Goal: Task Accomplishment & Management: Manage account settings

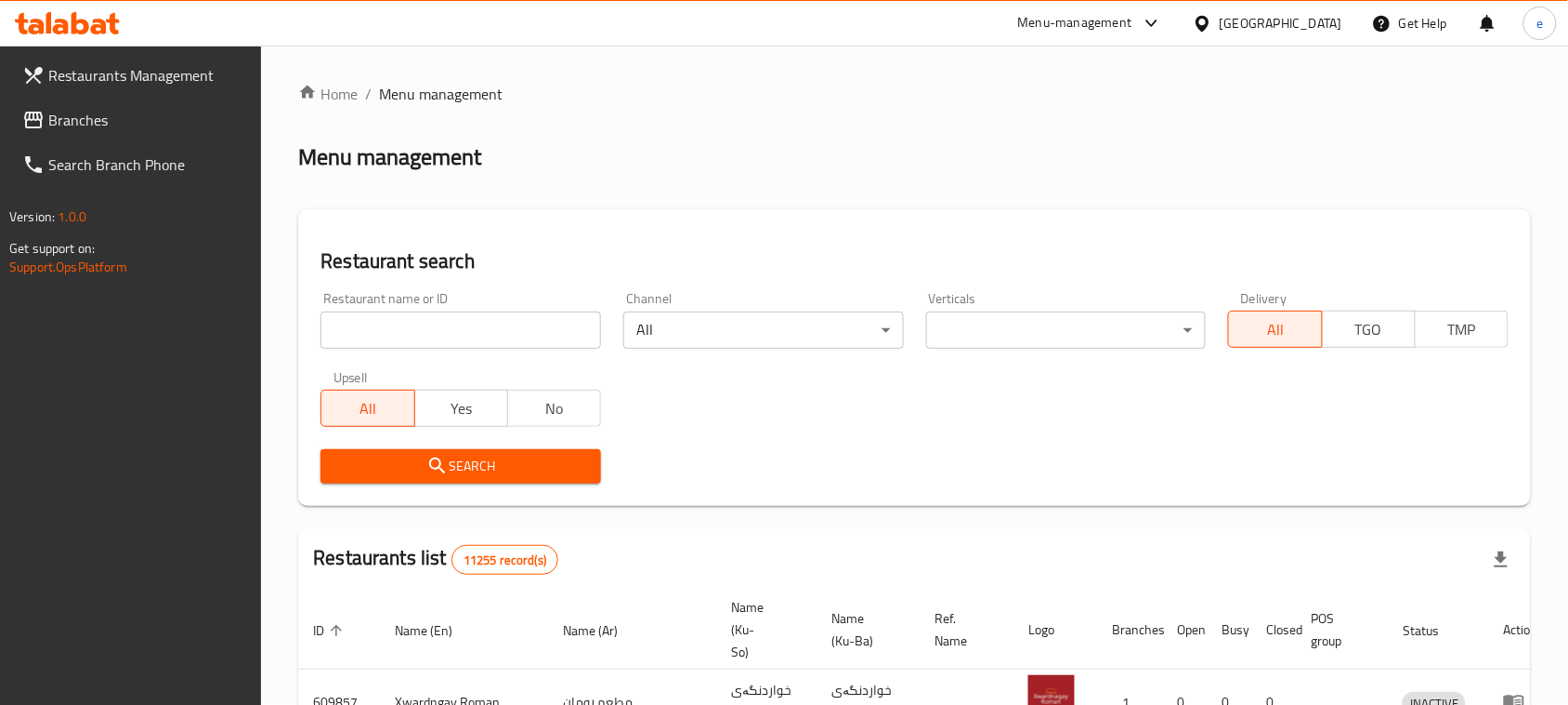
click at [96, 114] on span "Branches" at bounding box center [147, 120] width 198 height 23
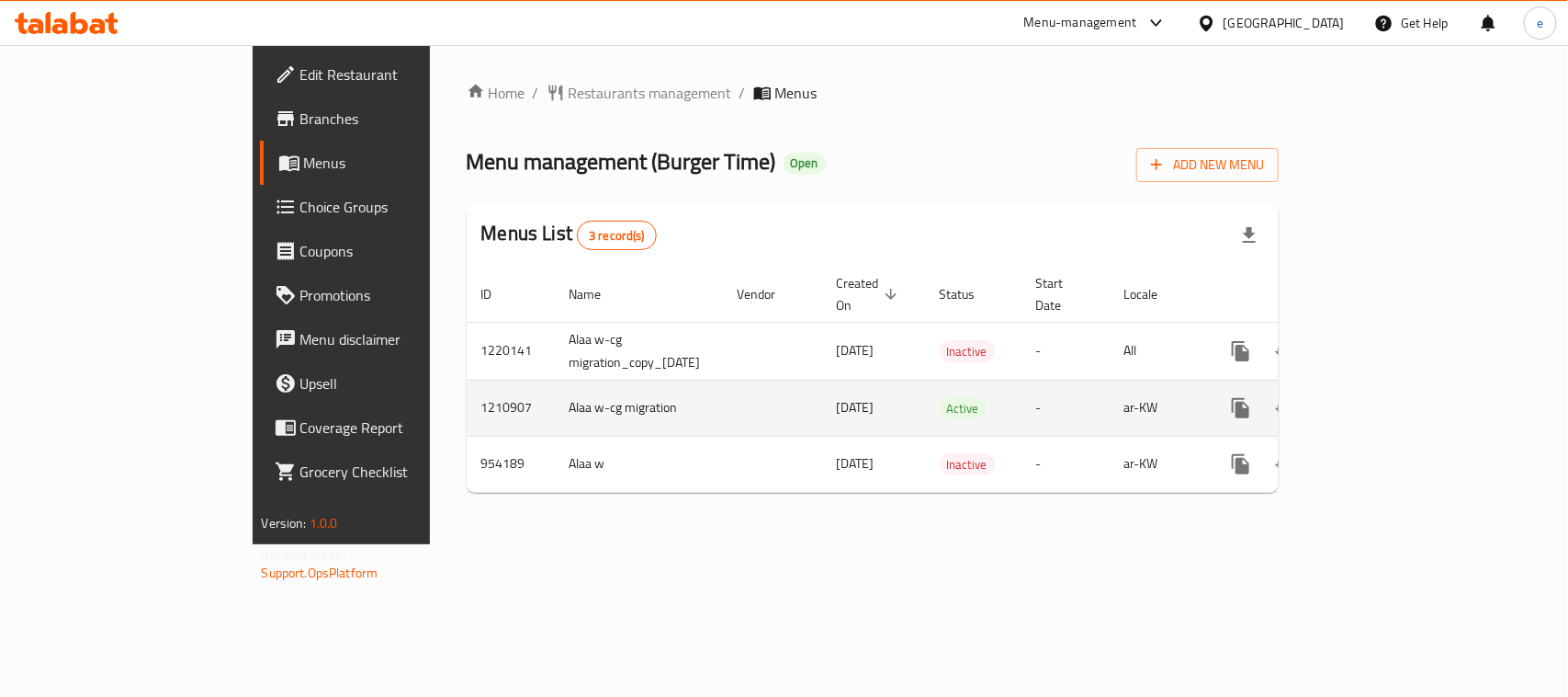
click at [1385, 397] on icon "enhanced table" at bounding box center [1374, 409] width 22 height 22
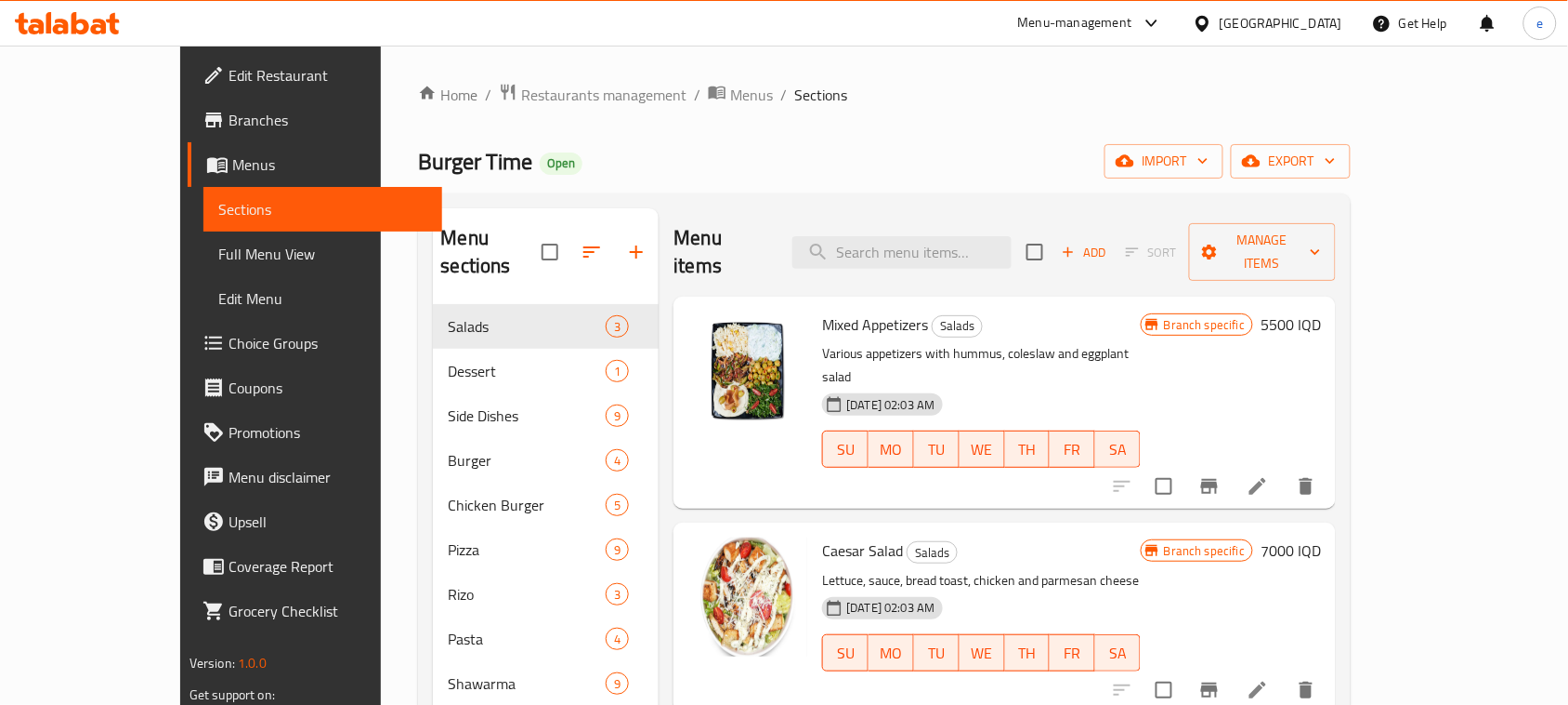
click at [218, 247] on span "Full Menu View" at bounding box center [323, 254] width 209 height 23
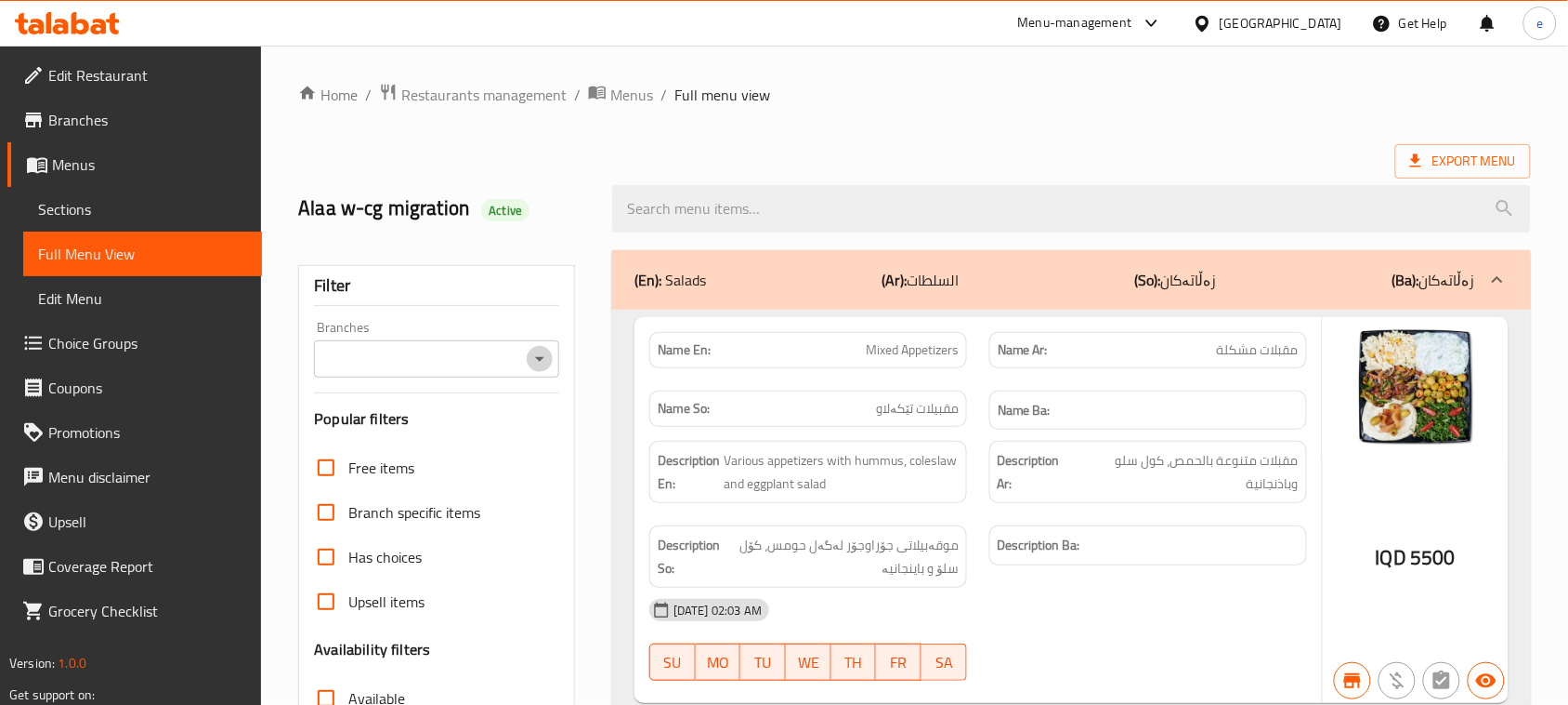
click at [539, 368] on icon "Open" at bounding box center [540, 359] width 23 height 23
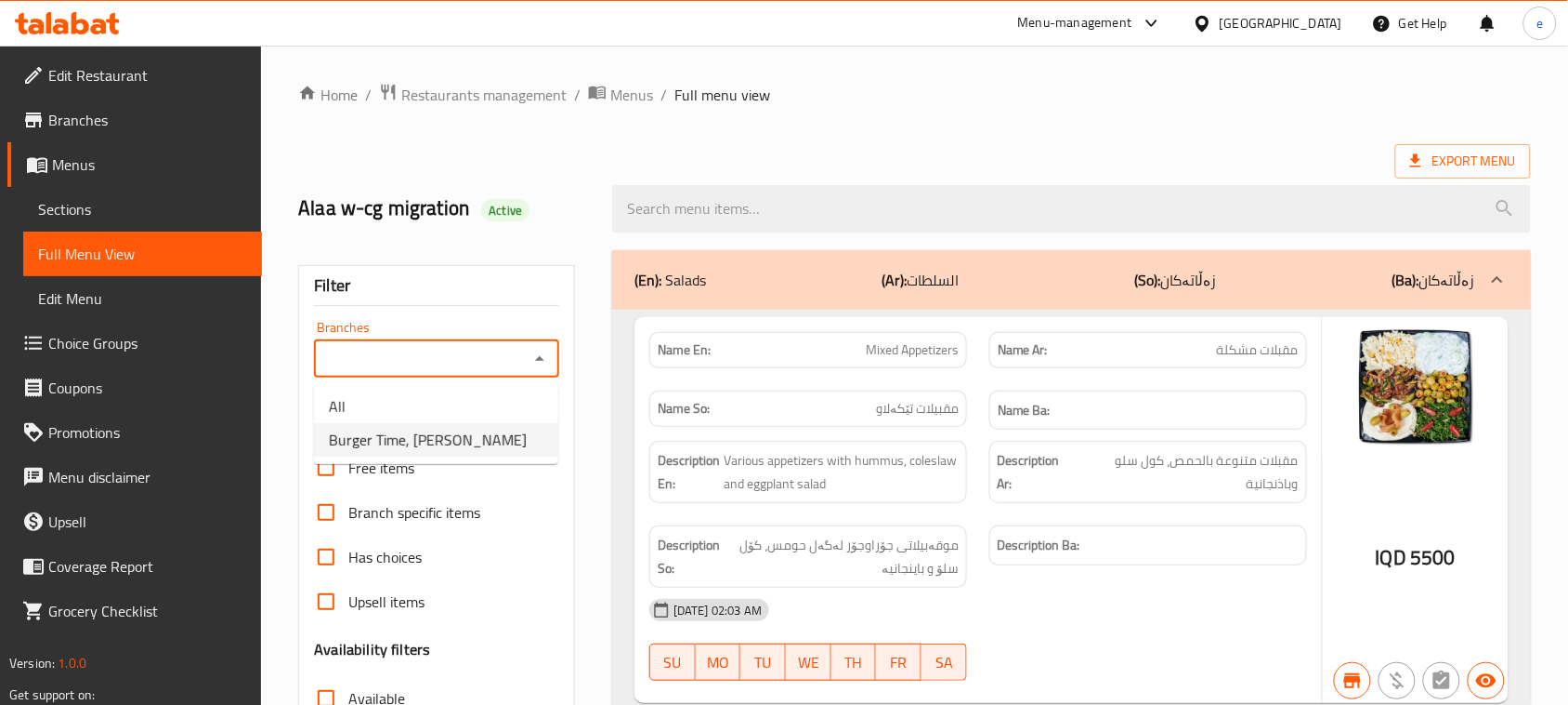
click at [502, 443] on li "Burger Time, Khanzad" at bounding box center [436, 440] width 245 height 34
type input "Burger Time, Khanzad"
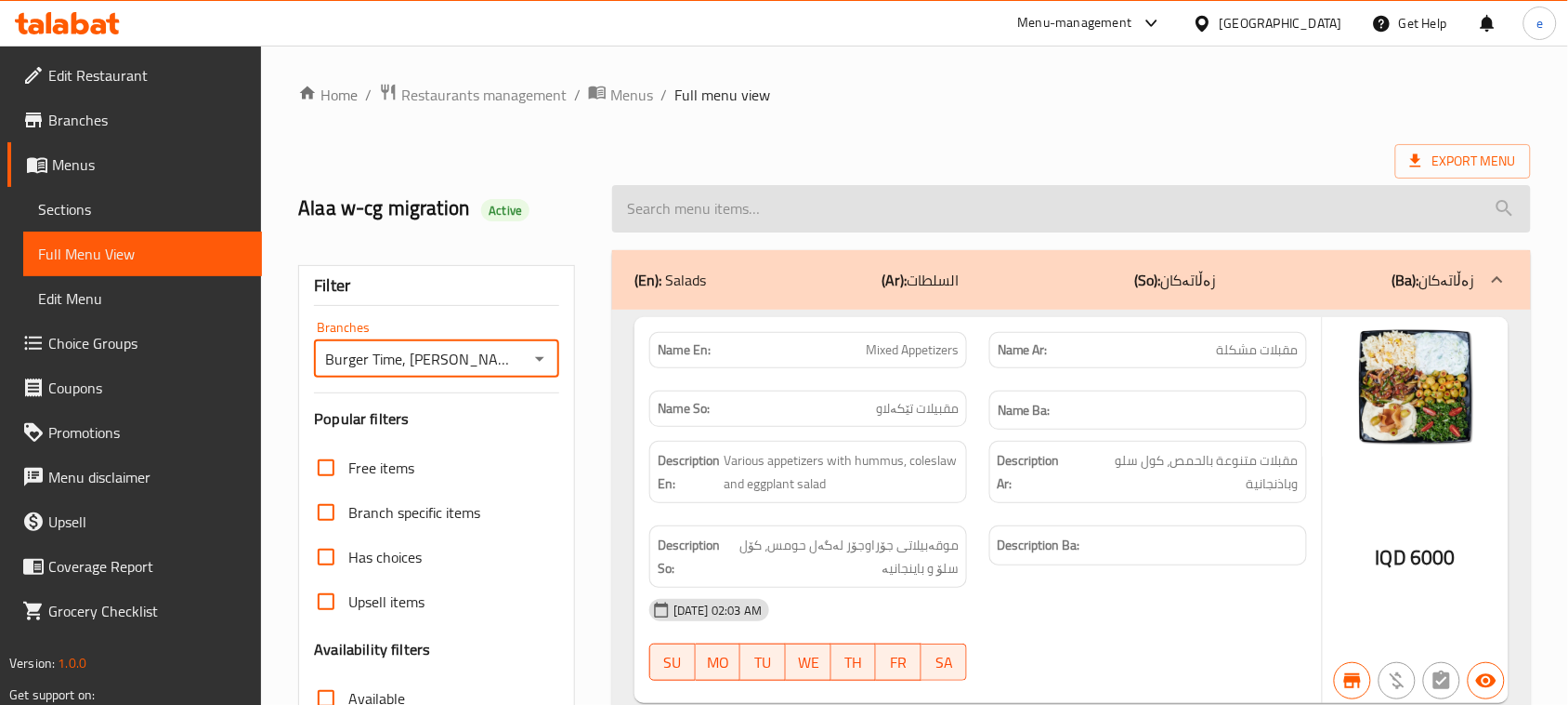
click at [711, 209] on input "search" at bounding box center [1071, 209] width 919 height 47
paste input "Meat Pizza"
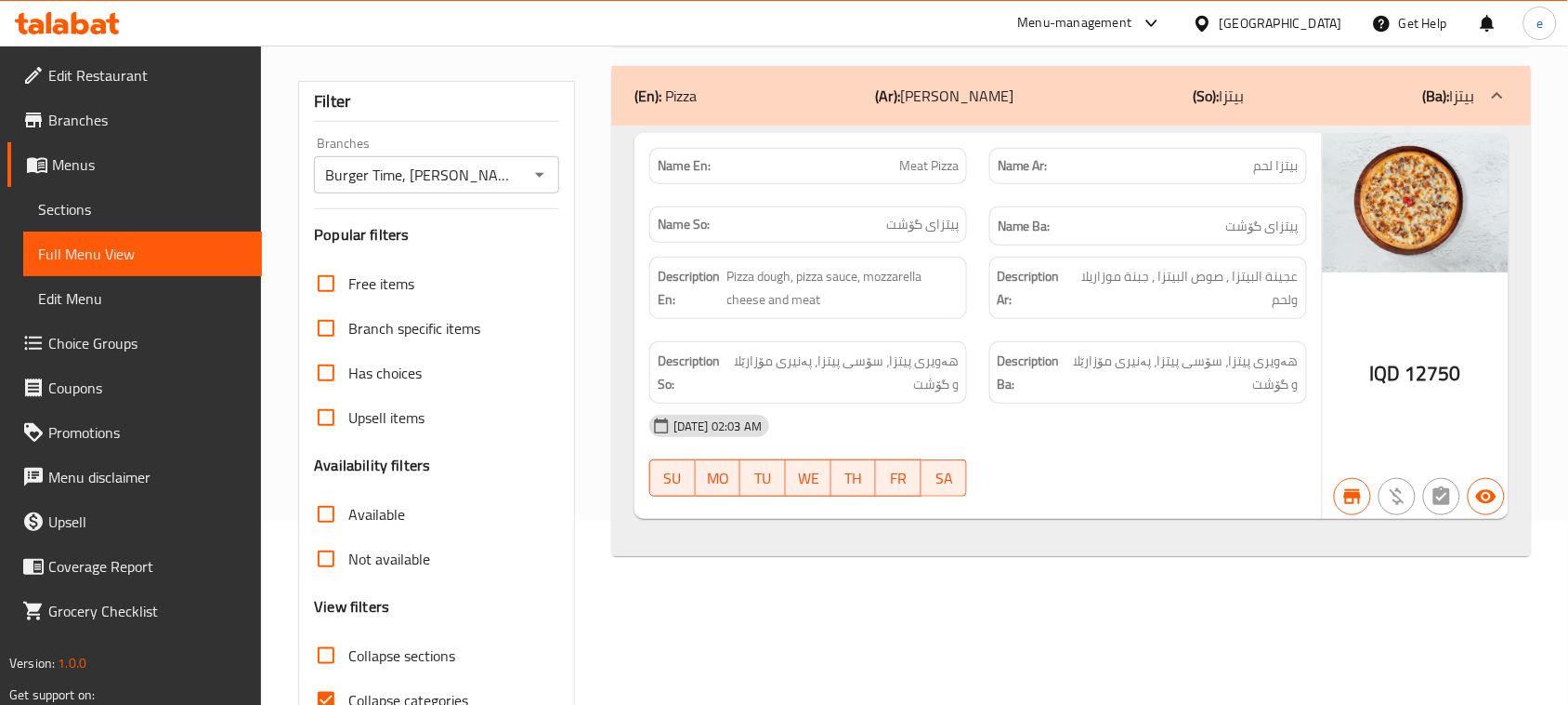
scroll to position [232, 0]
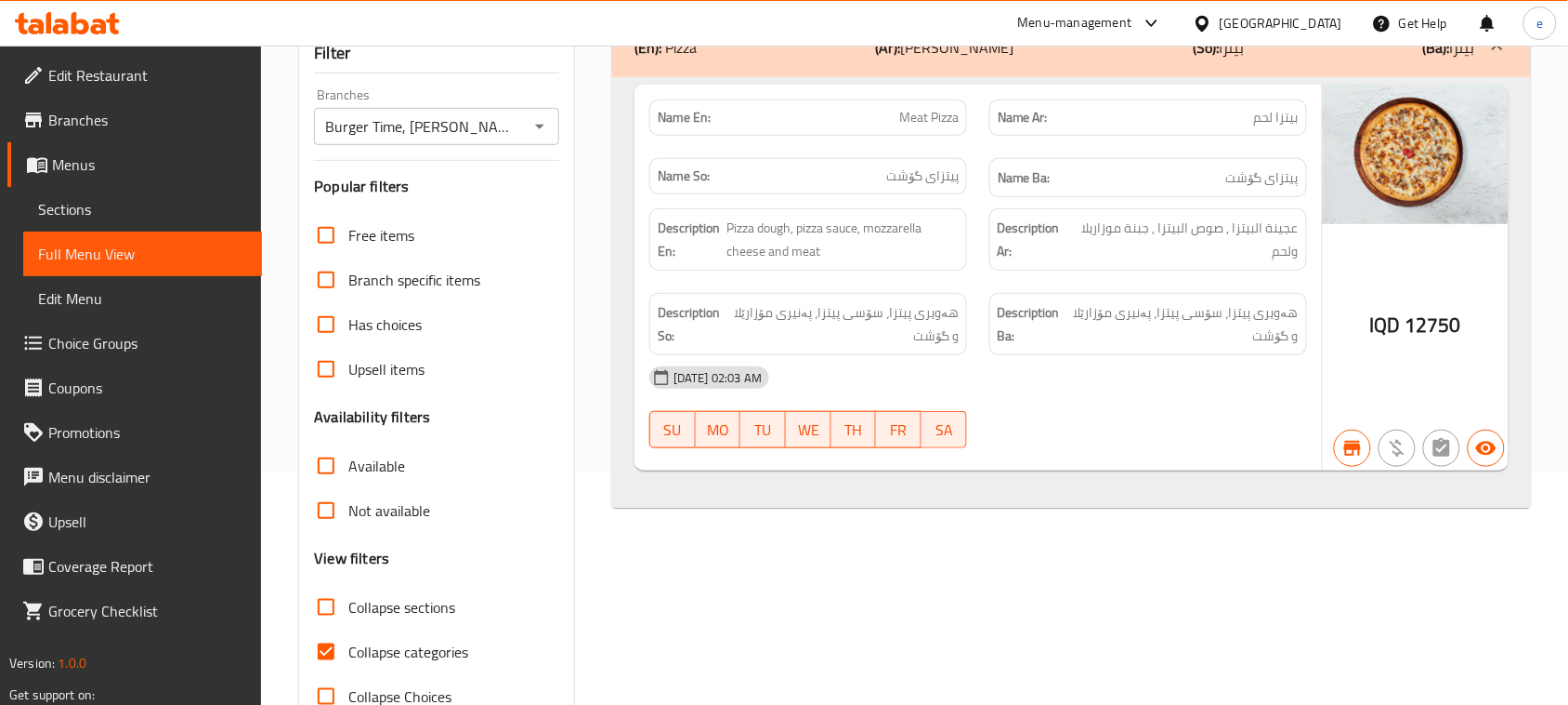
type input "Meat Pizza"
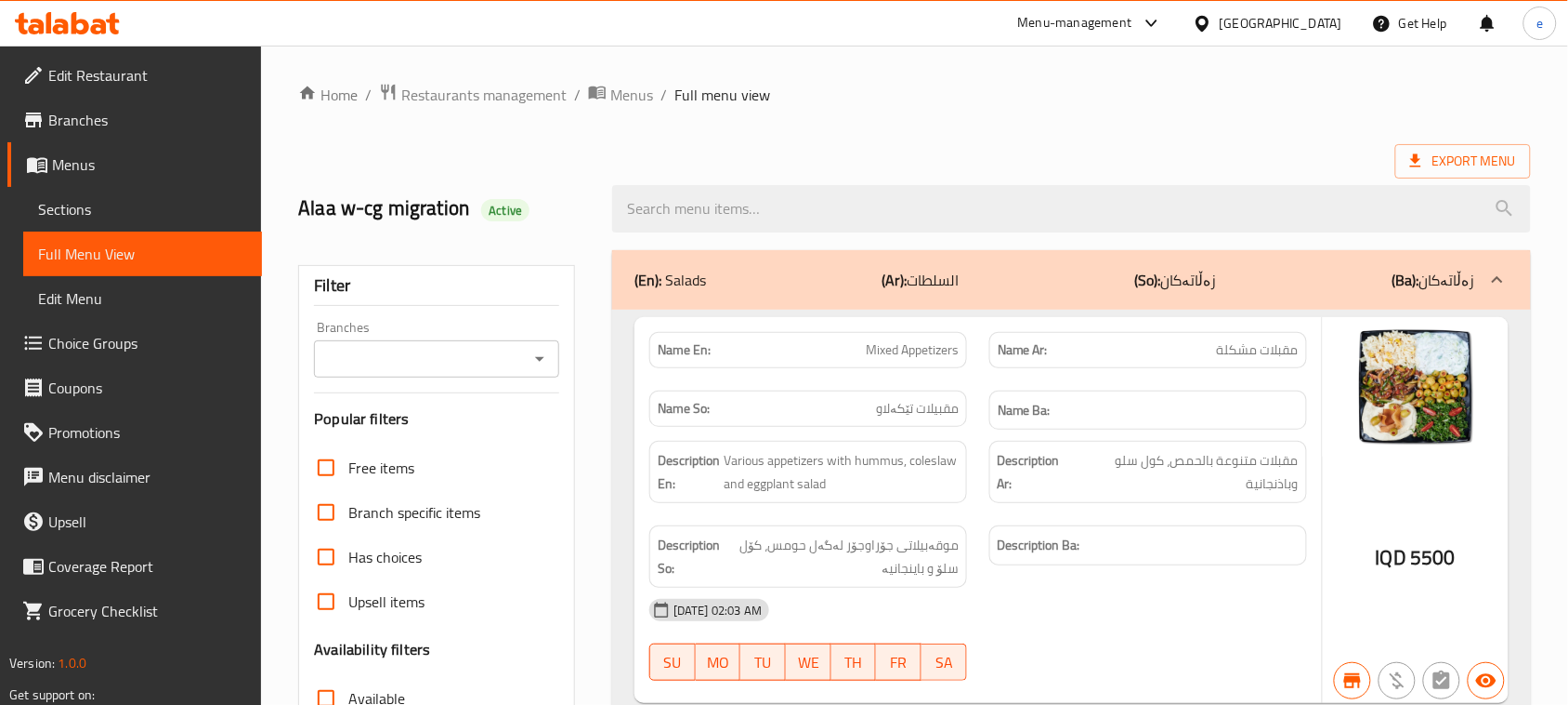
drag, startPoint x: 546, startPoint y: 362, endPoint x: 536, endPoint y: 374, distance: 15.6
click at [546, 362] on icon "Open" at bounding box center [540, 359] width 23 height 23
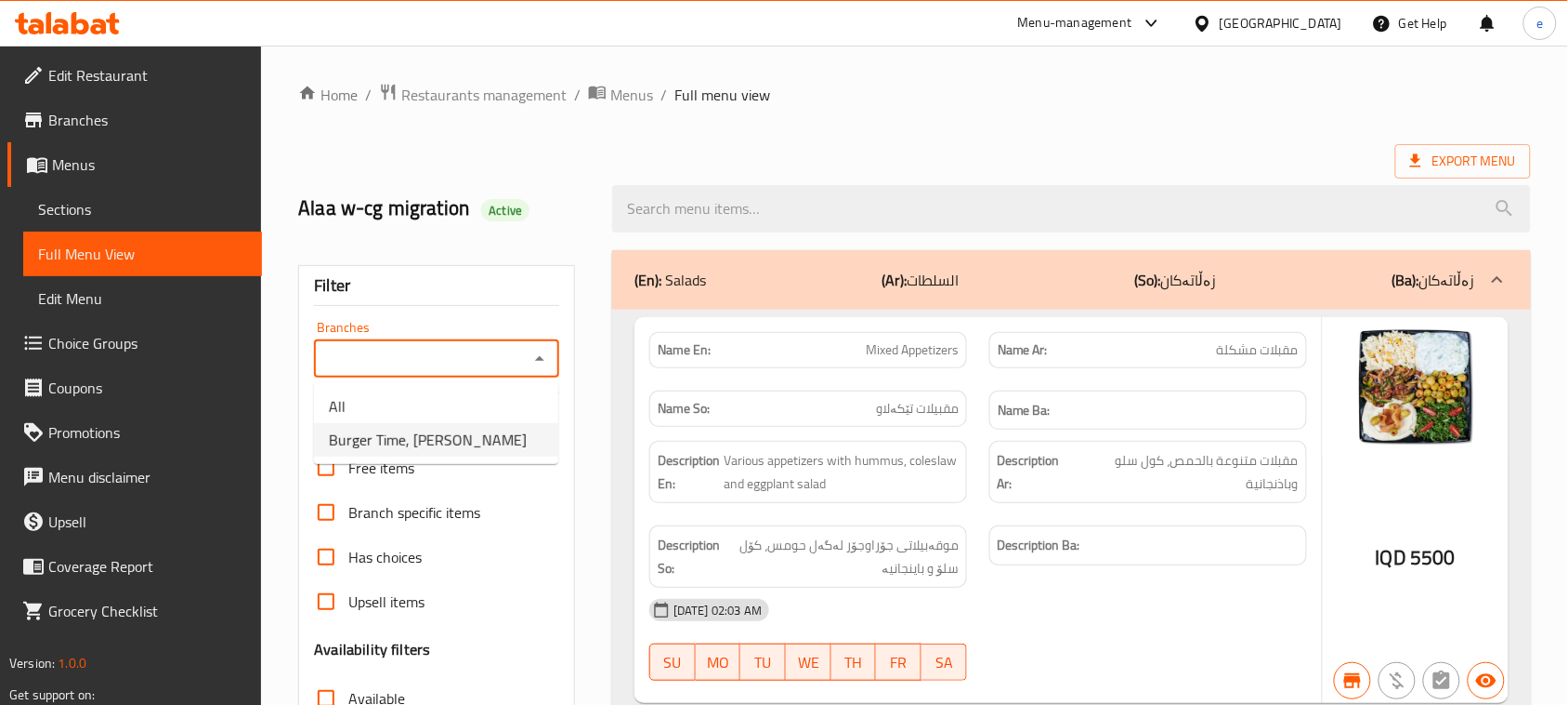
click at [477, 439] on li "Burger Time, Khanzad" at bounding box center [436, 440] width 245 height 34
type input "Burger Time, Khanzad"
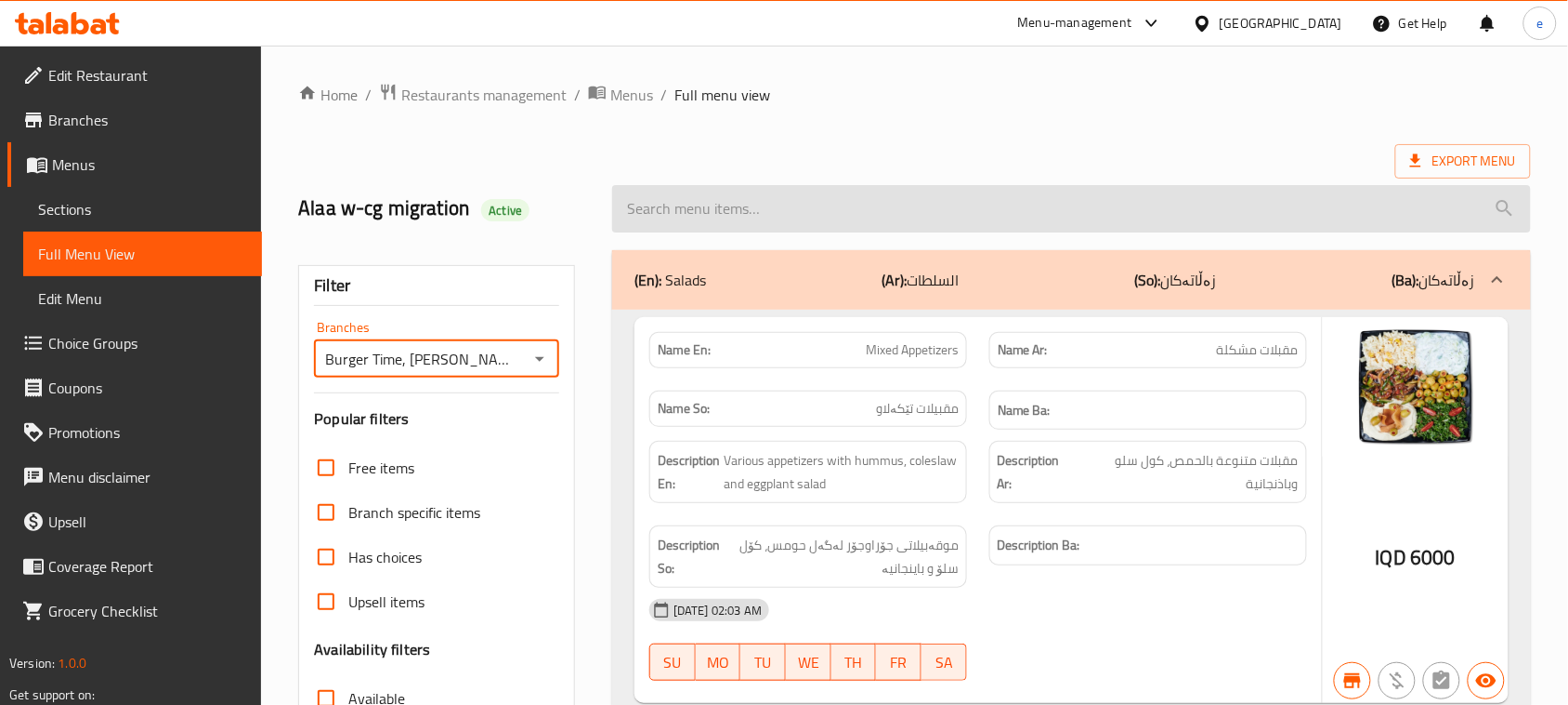
click at [782, 223] on input "search" at bounding box center [1071, 209] width 919 height 47
paste input "Meat Pizza"
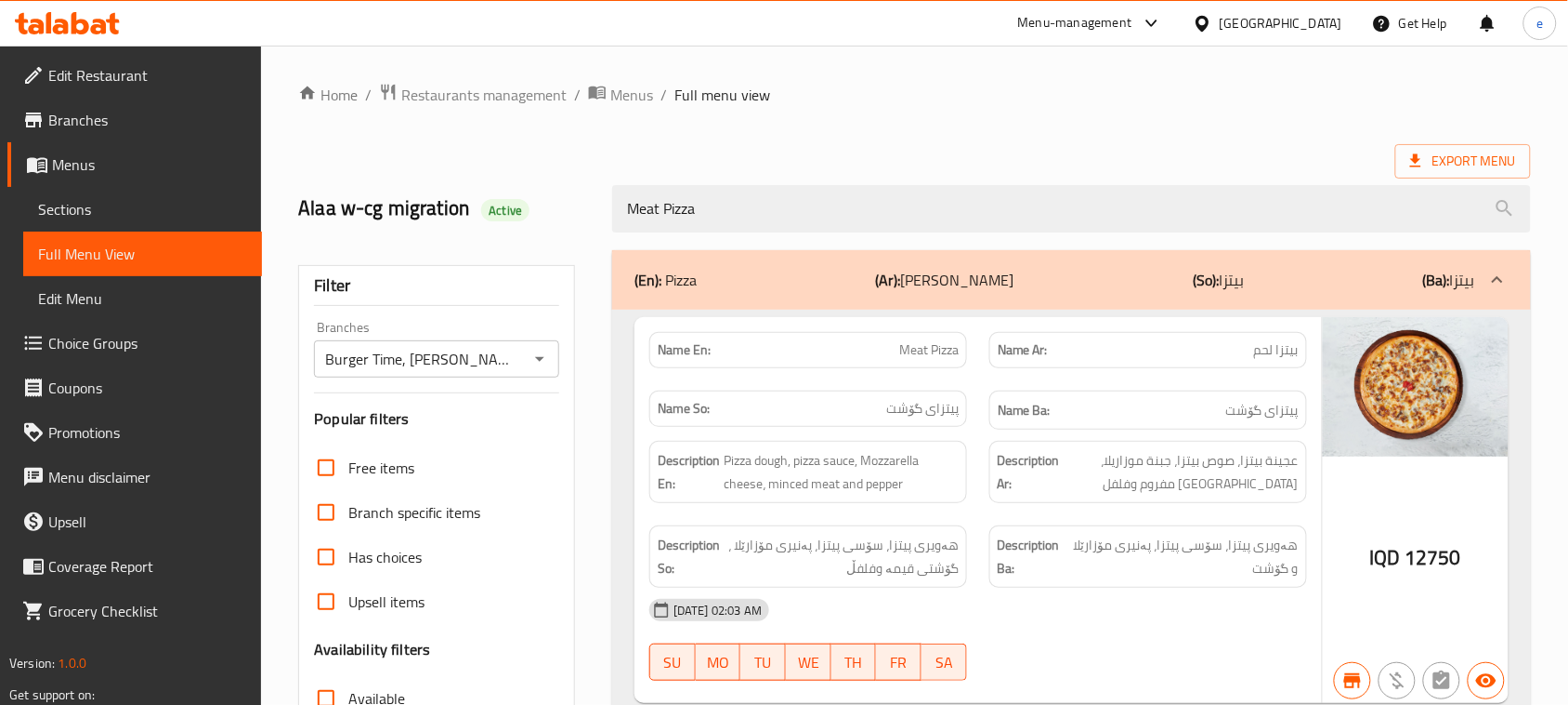
type input "Meat Pizza"
click at [546, 362] on icon "Open" at bounding box center [540, 359] width 23 height 23
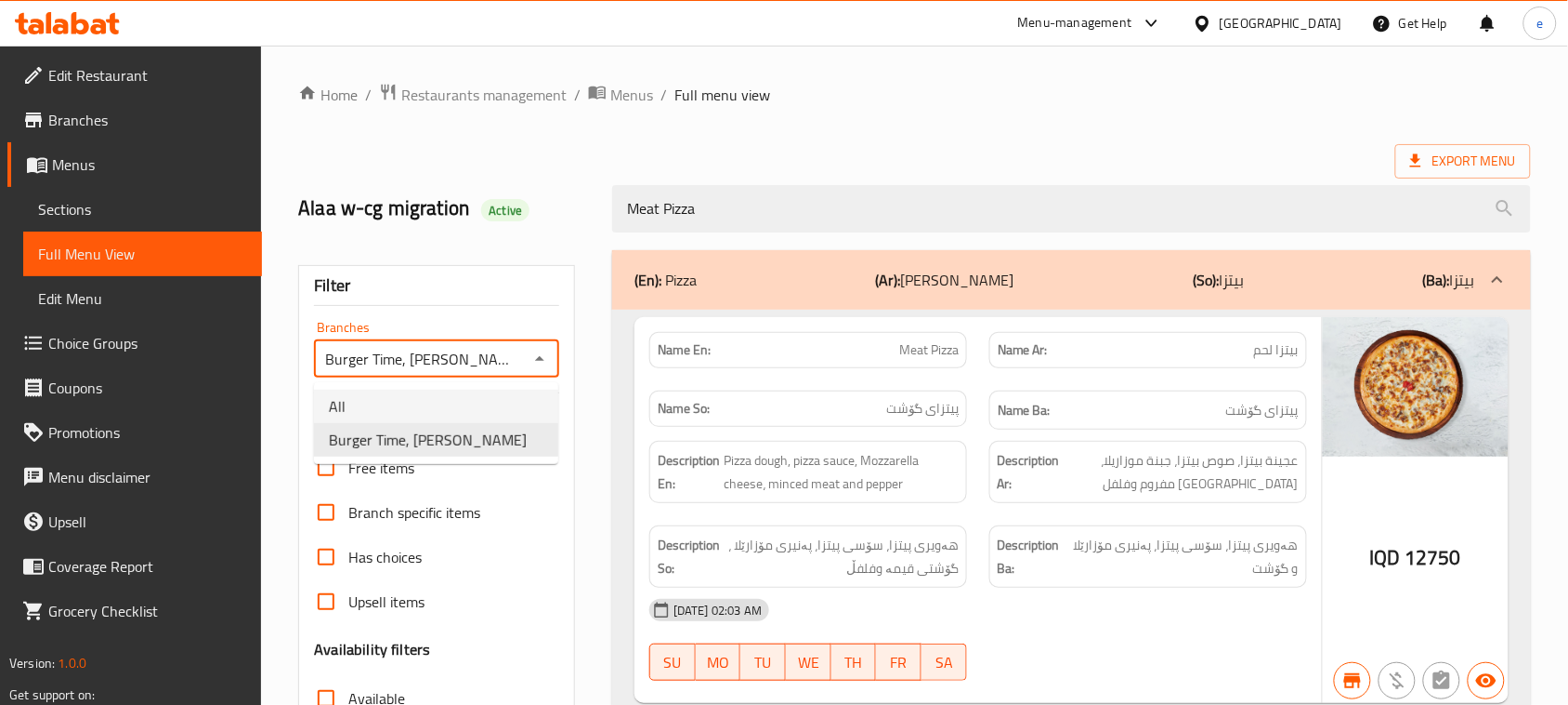
click at [482, 395] on li "All" at bounding box center [436, 407] width 245 height 34
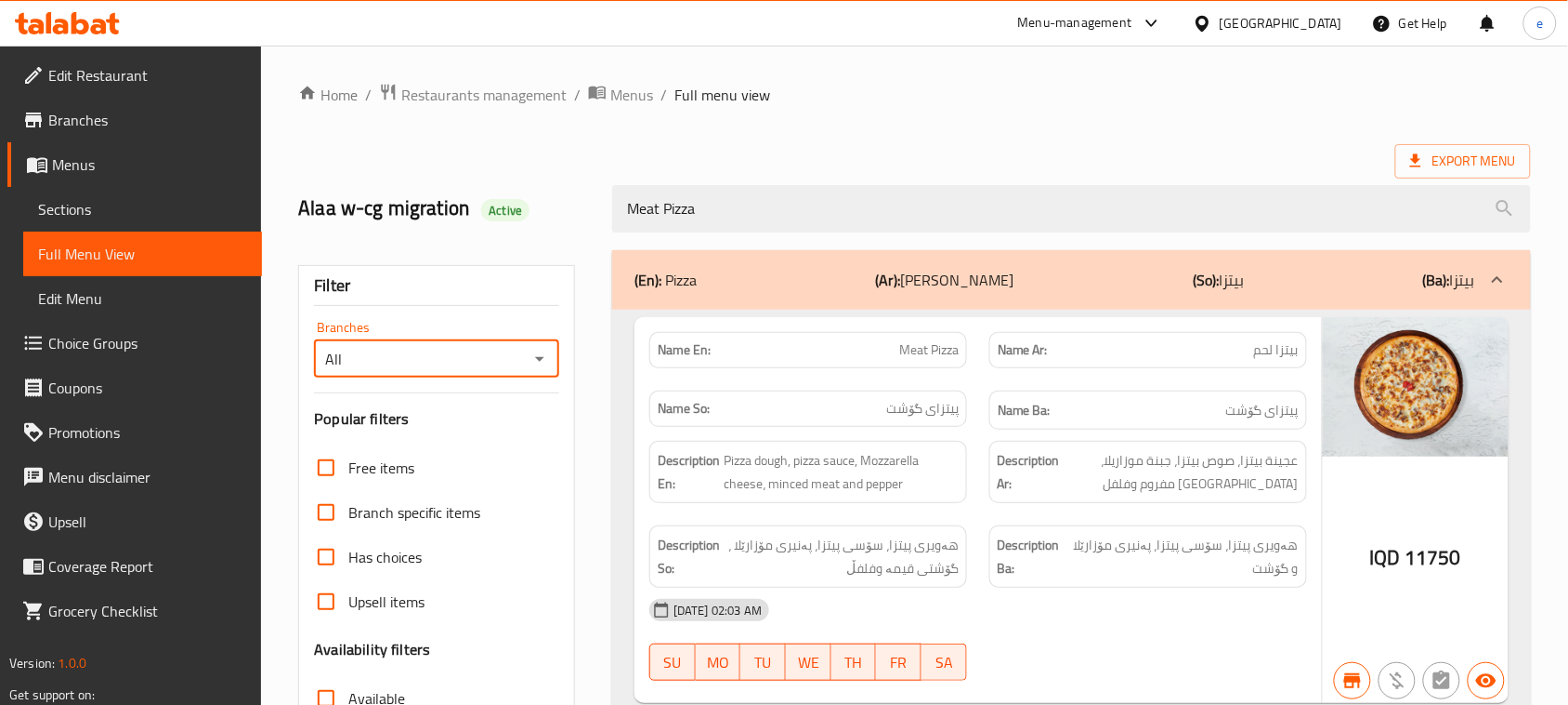
click at [535, 356] on icon "Open" at bounding box center [540, 359] width 23 height 23
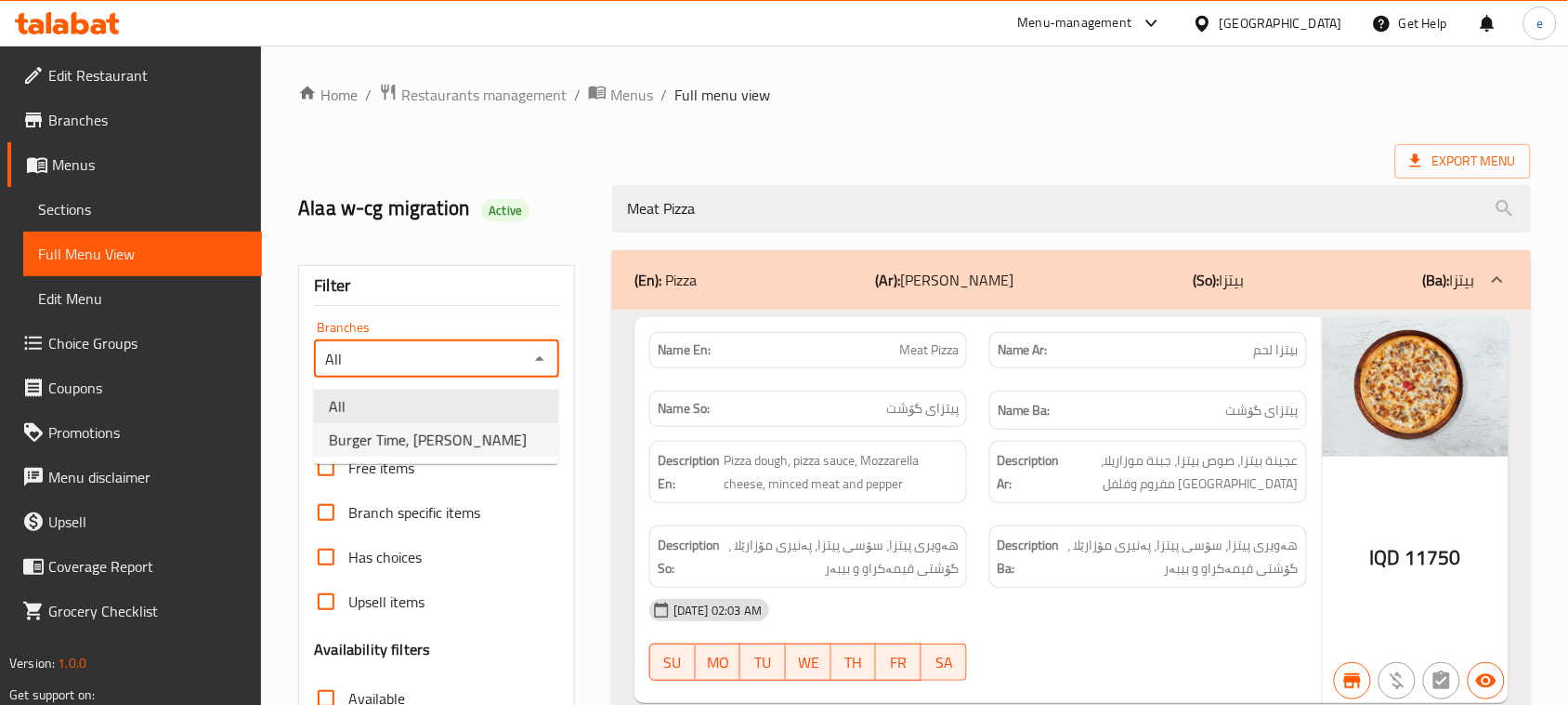
click at [506, 435] on li "Burger Time, Khanzad" at bounding box center [436, 440] width 245 height 34
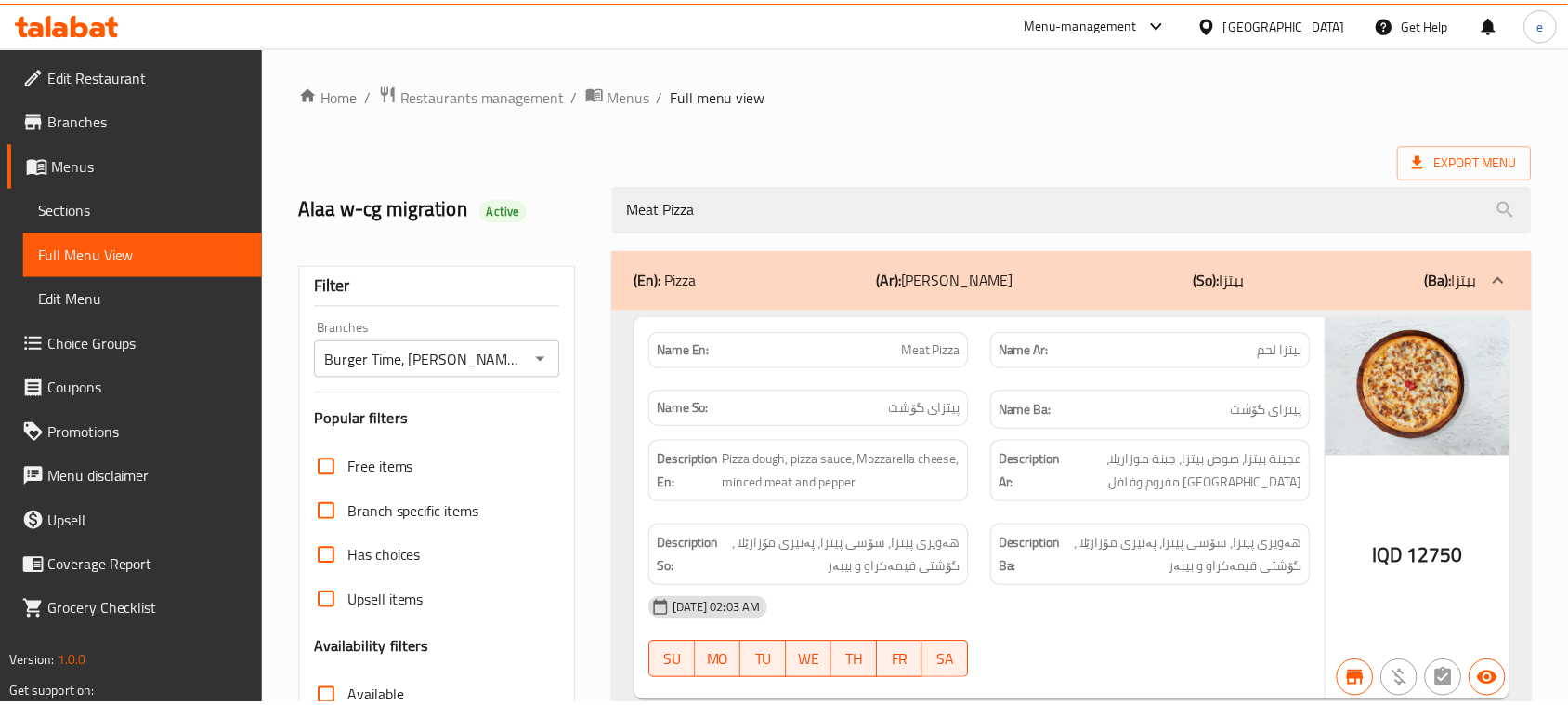
scroll to position [284, 0]
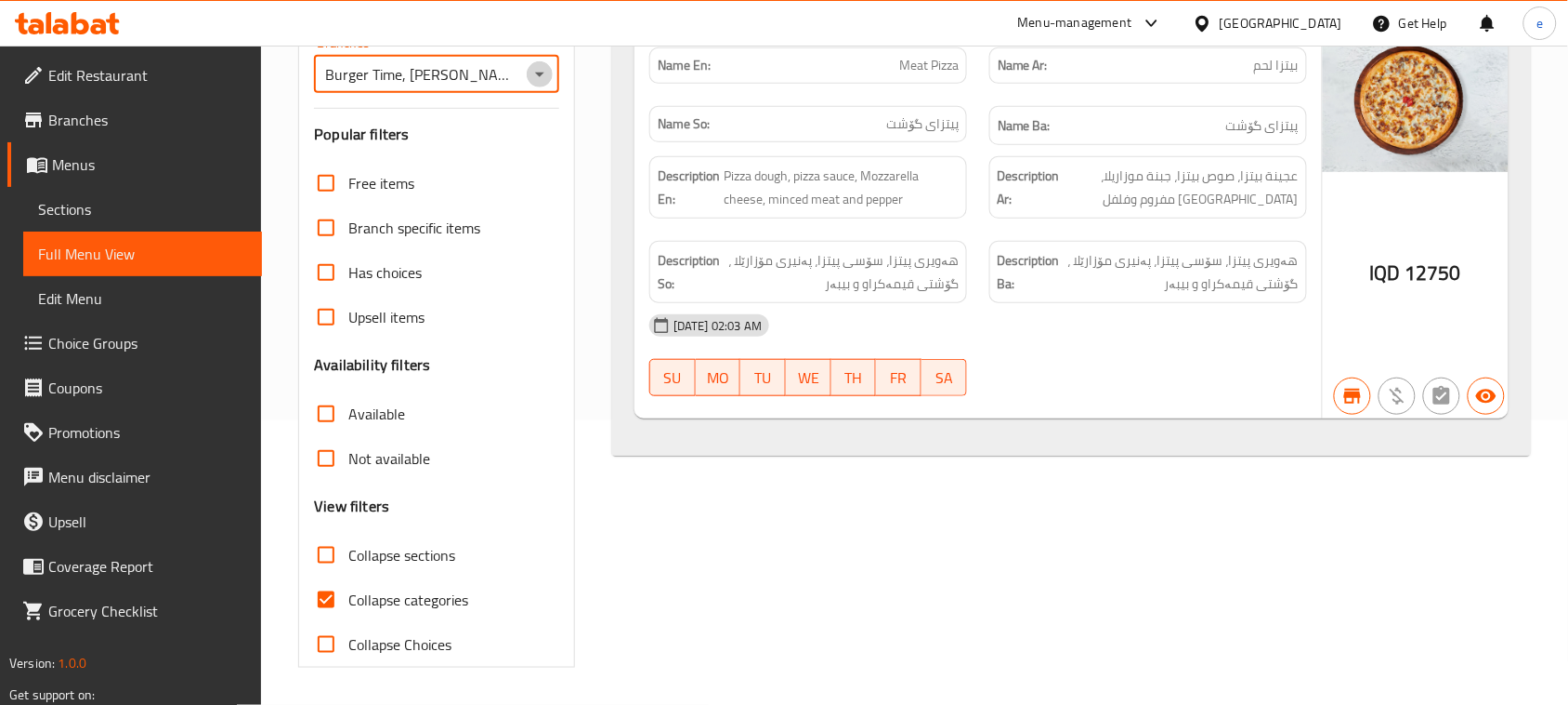
click at [531, 70] on icon "Open" at bounding box center [540, 74] width 23 height 23
click at [483, 101] on ul "All Burger Time, Khanzad" at bounding box center [436, 138] width 245 height 82
click at [479, 112] on li "All" at bounding box center [436, 122] width 245 height 34
click at [532, 77] on icon "Open" at bounding box center [540, 74] width 23 height 23
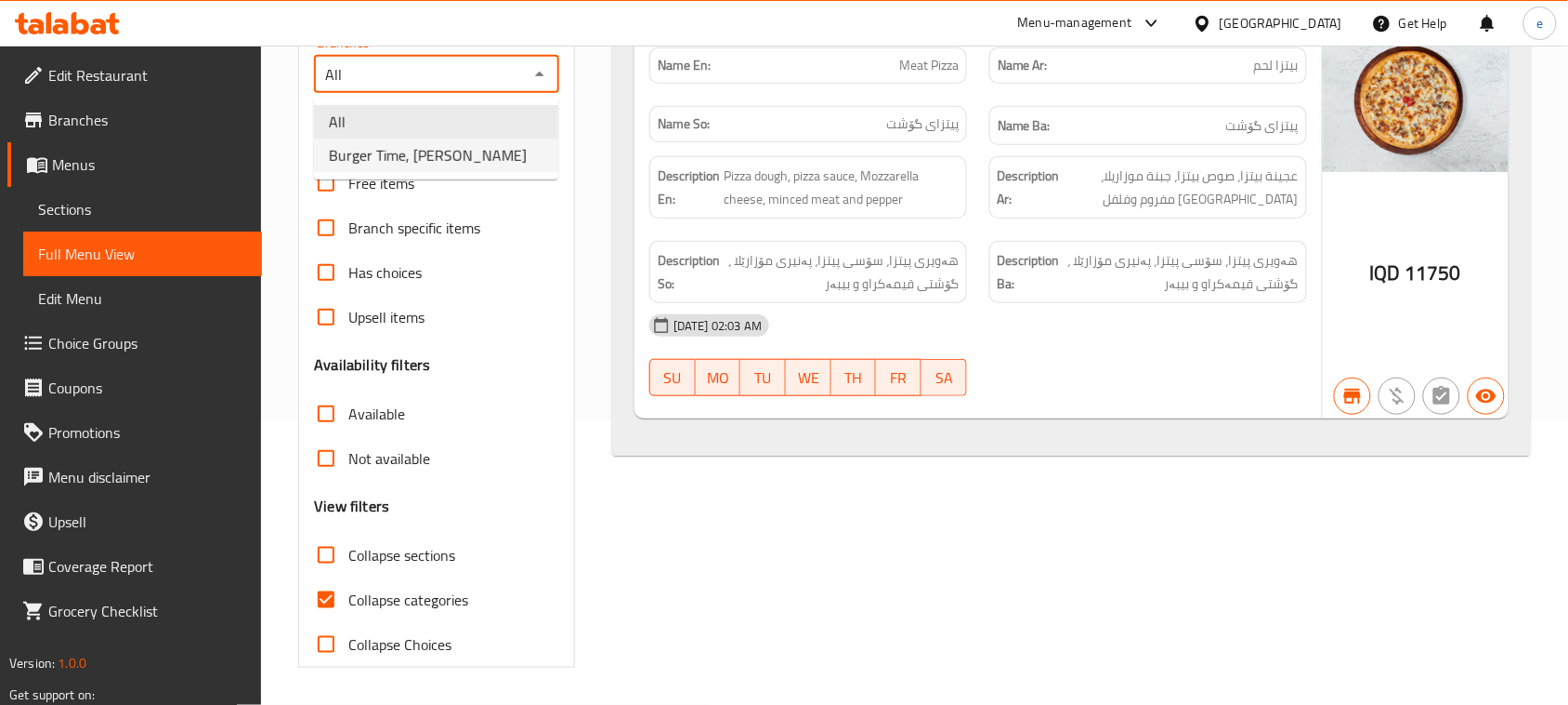
click at [467, 155] on li "Burger Time, Khanzad" at bounding box center [436, 155] width 245 height 34
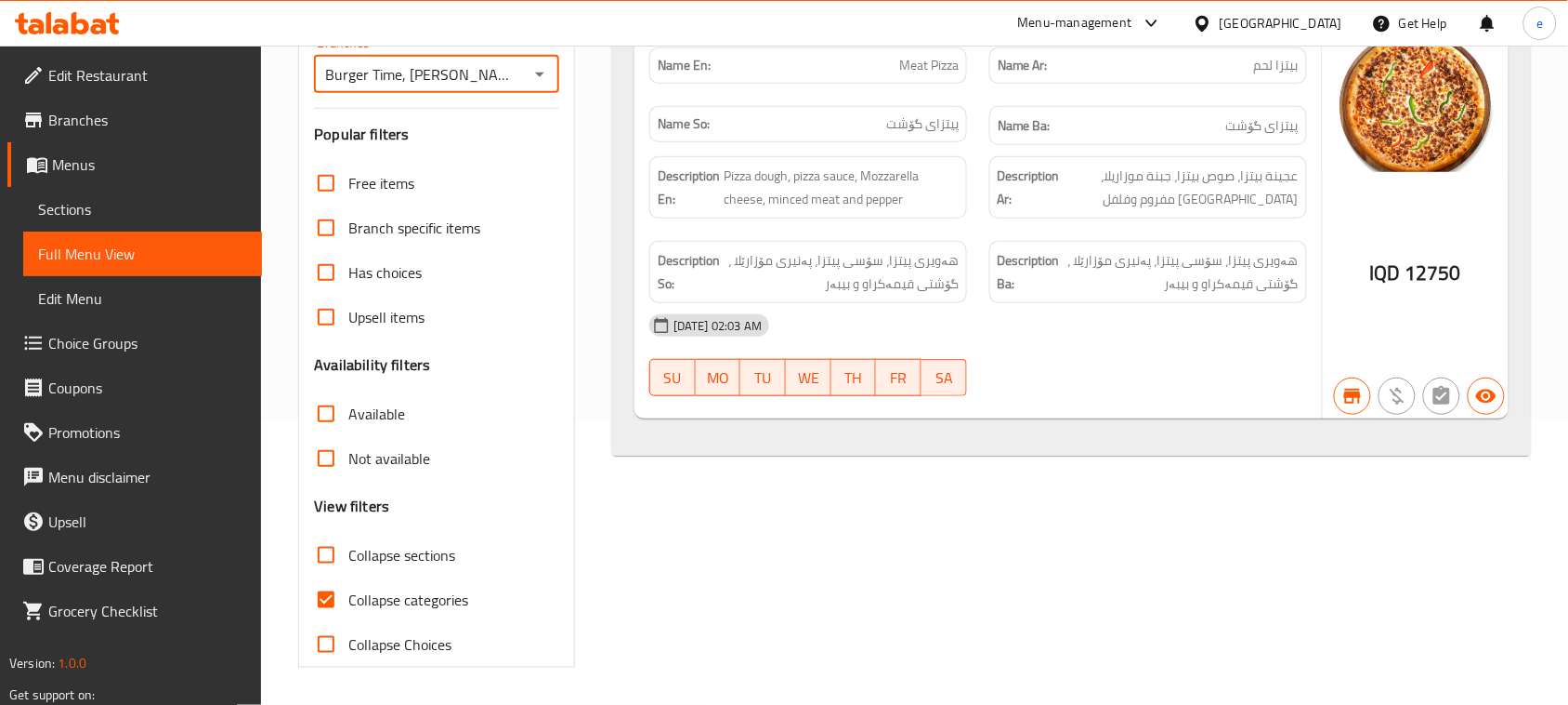
scroll to position [52, 0]
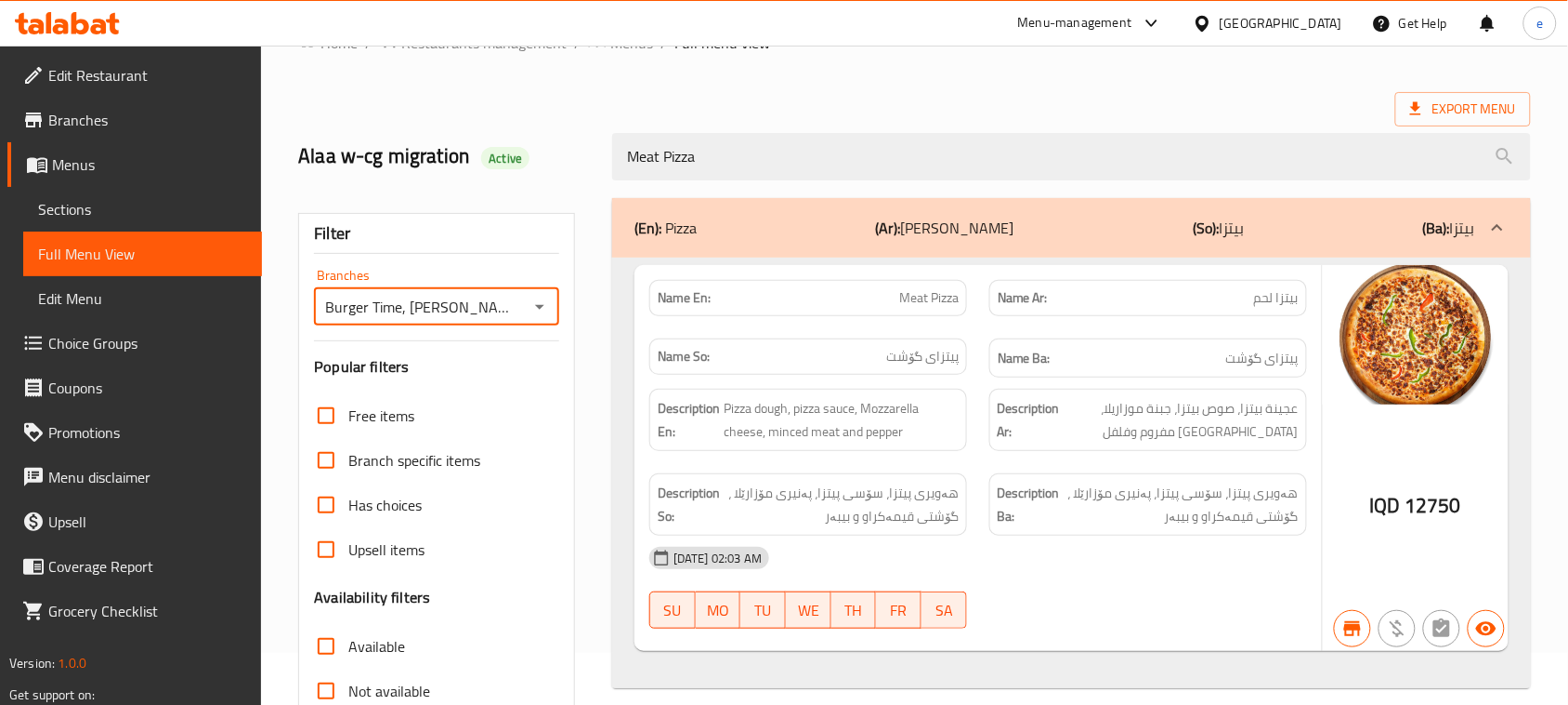
click at [531, 309] on icon "Open" at bounding box center [540, 307] width 23 height 23
click at [470, 356] on li "All" at bounding box center [436, 355] width 245 height 34
click at [536, 309] on icon "Open" at bounding box center [540, 307] width 23 height 23
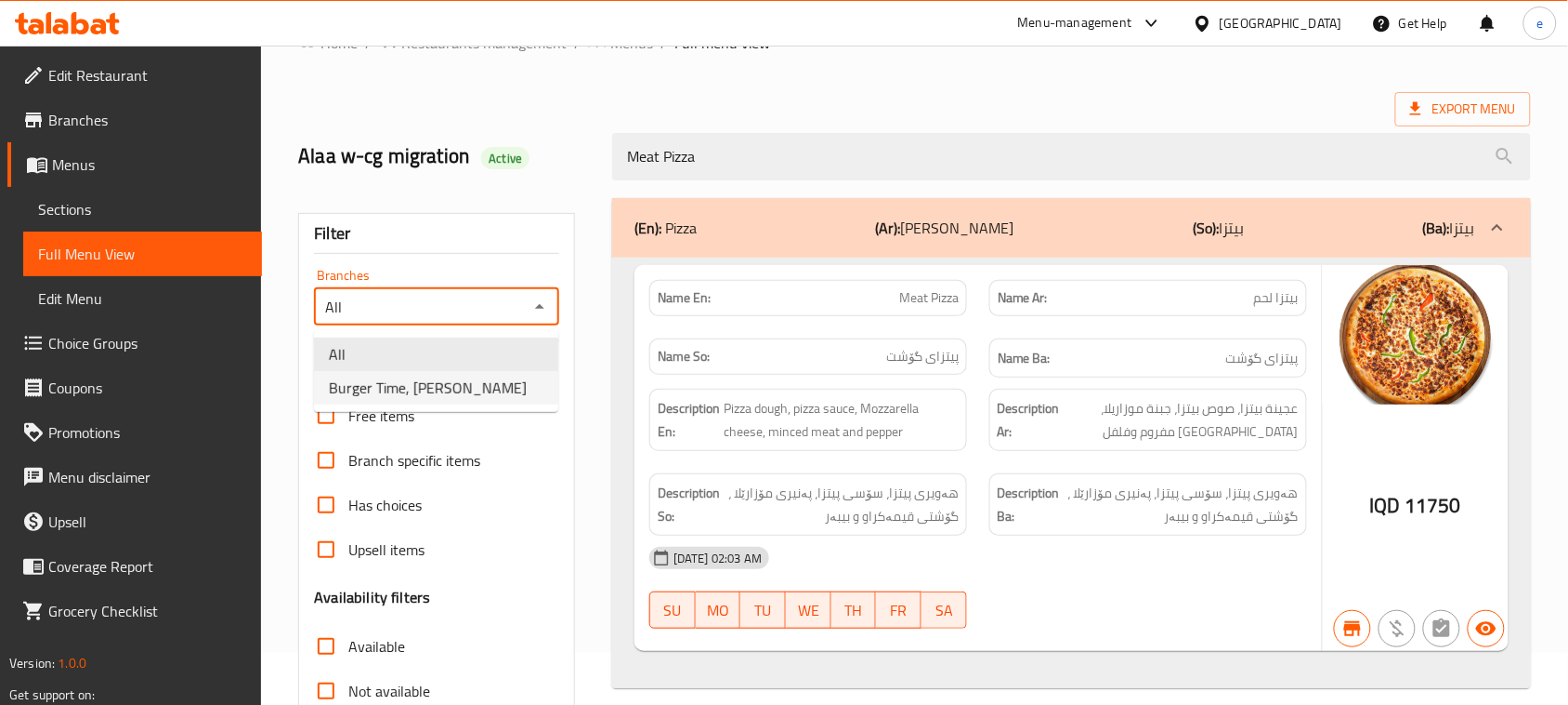
click at [489, 382] on li "Burger Time, Khanzad" at bounding box center [436, 388] width 245 height 34
type input "Burger Time, Khanzad"
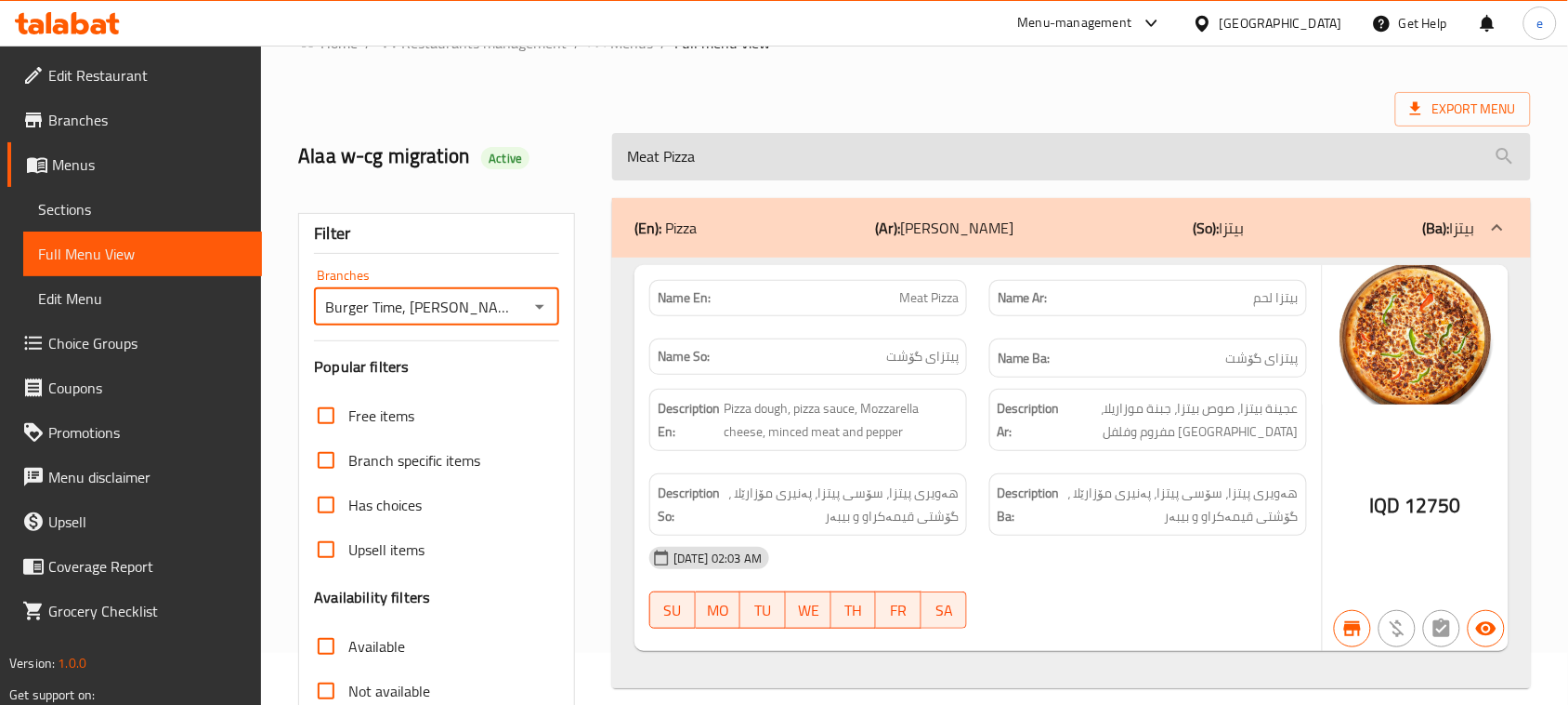
click at [653, 146] on input "Meat Pizza" at bounding box center [1071, 156] width 919 height 47
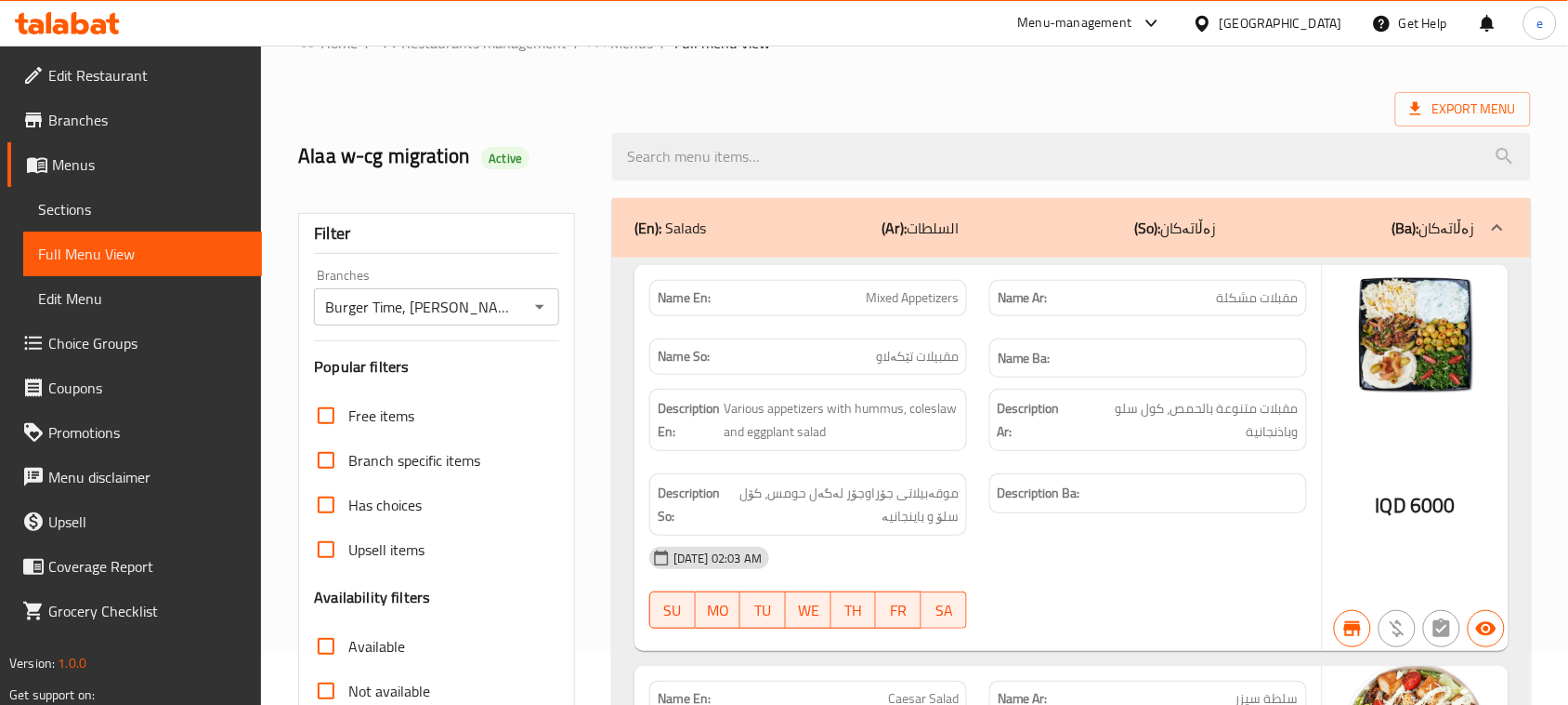
paste input "Meat Pizza"
type input "Meat Pizza"
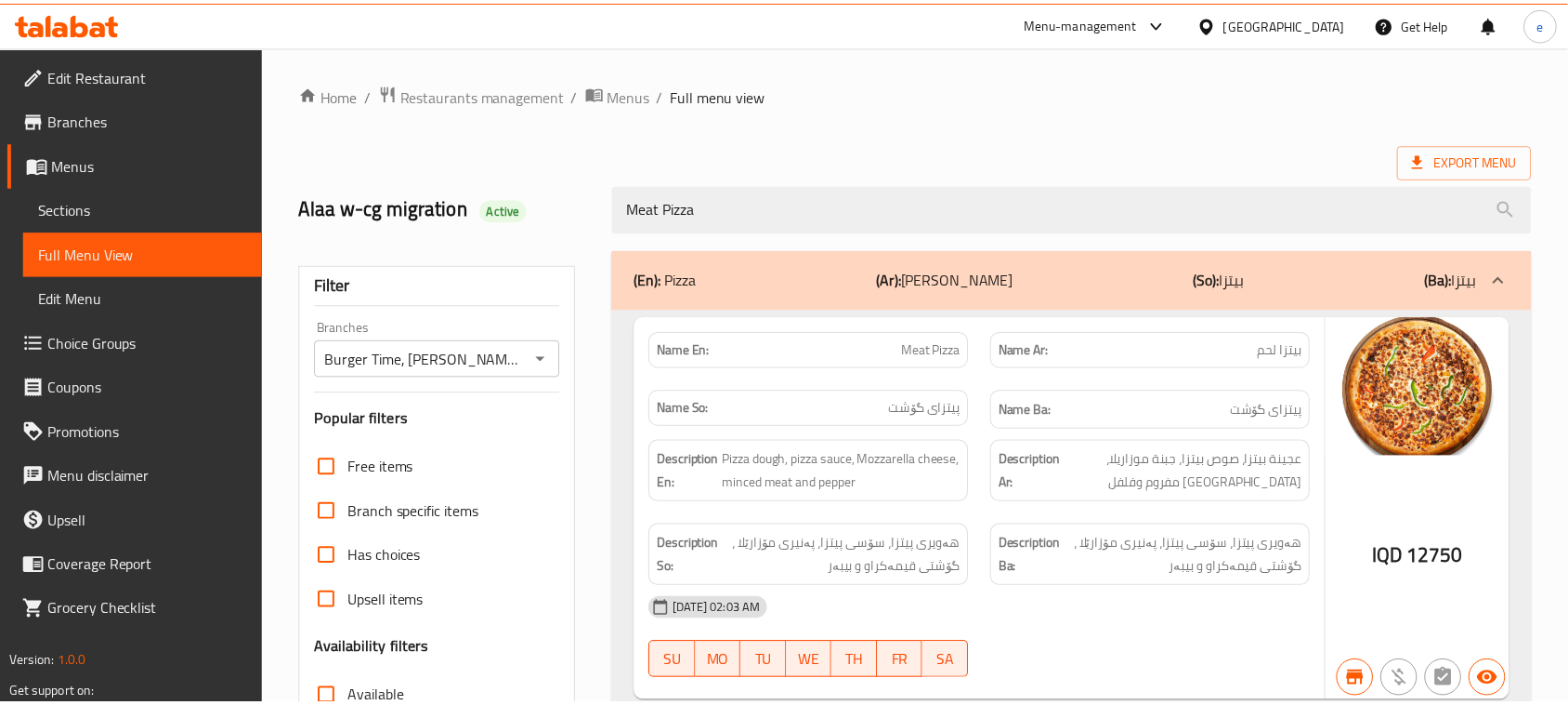
scroll to position [284, 0]
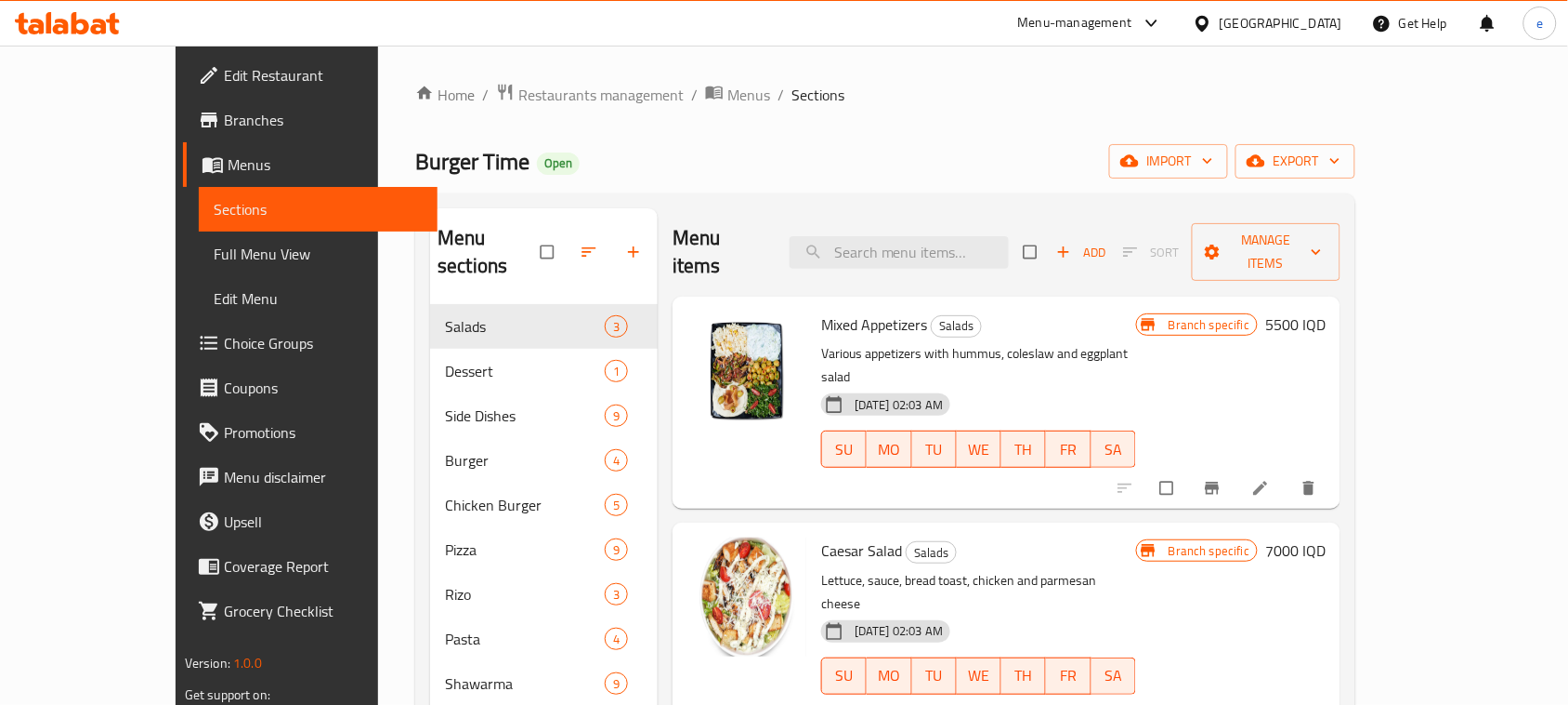
click at [946, 256] on div "Menu items Add Sort Manage items" at bounding box center [1006, 252] width 668 height 88
click at [946, 243] on input "search" at bounding box center [899, 252] width 219 height 33
paste input "Meat Pizza"
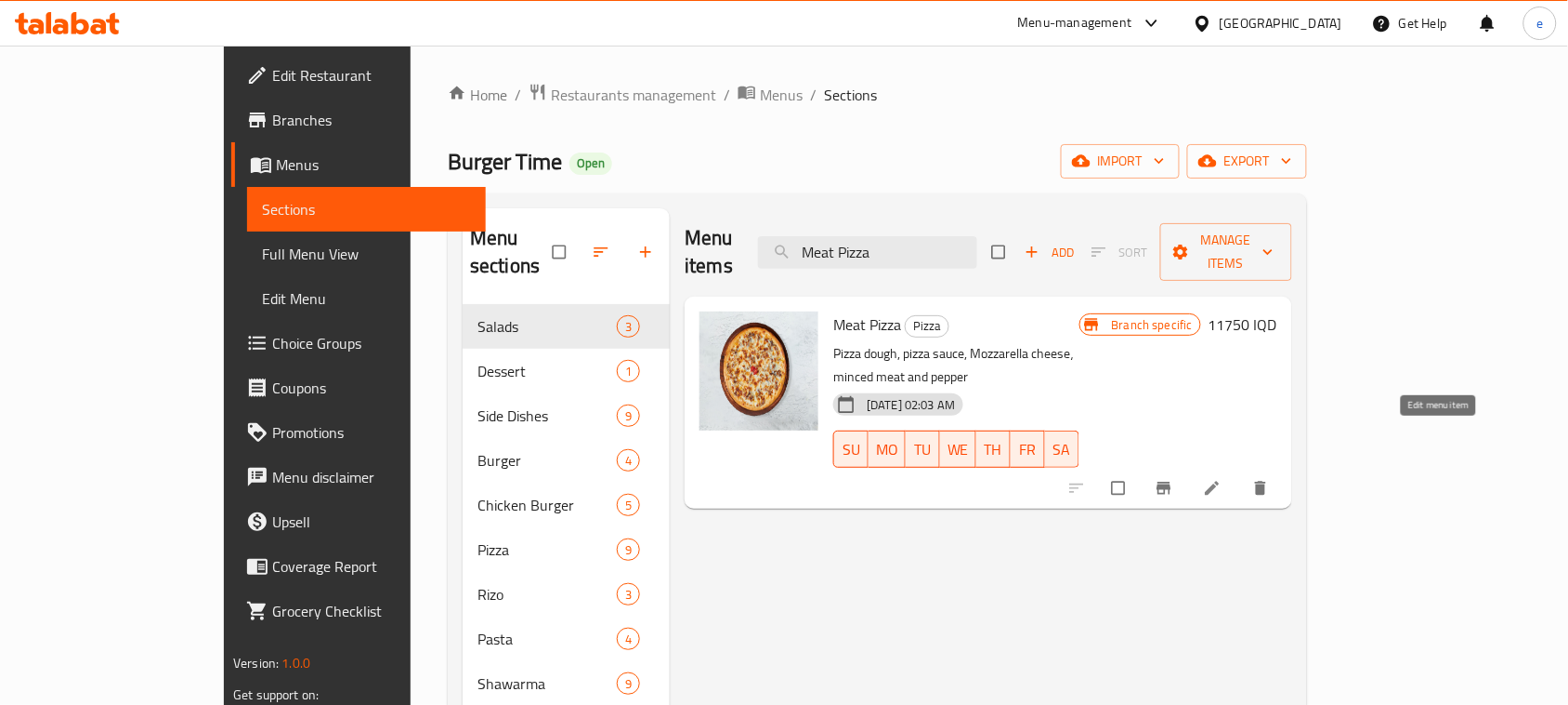
type input "Meat Pizza"
click at [1226, 479] on link at bounding box center [1214, 489] width 23 height 19
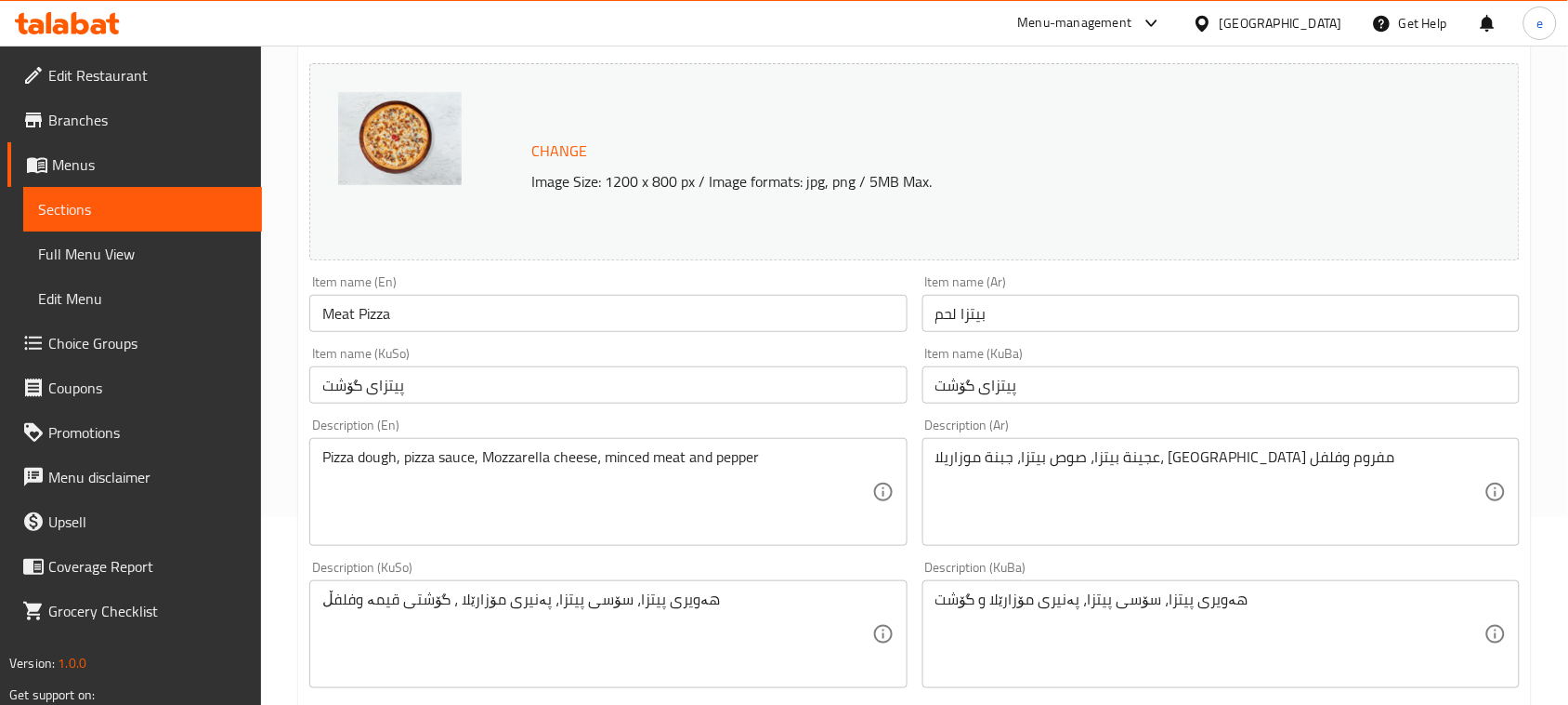
scroll to position [232, 0]
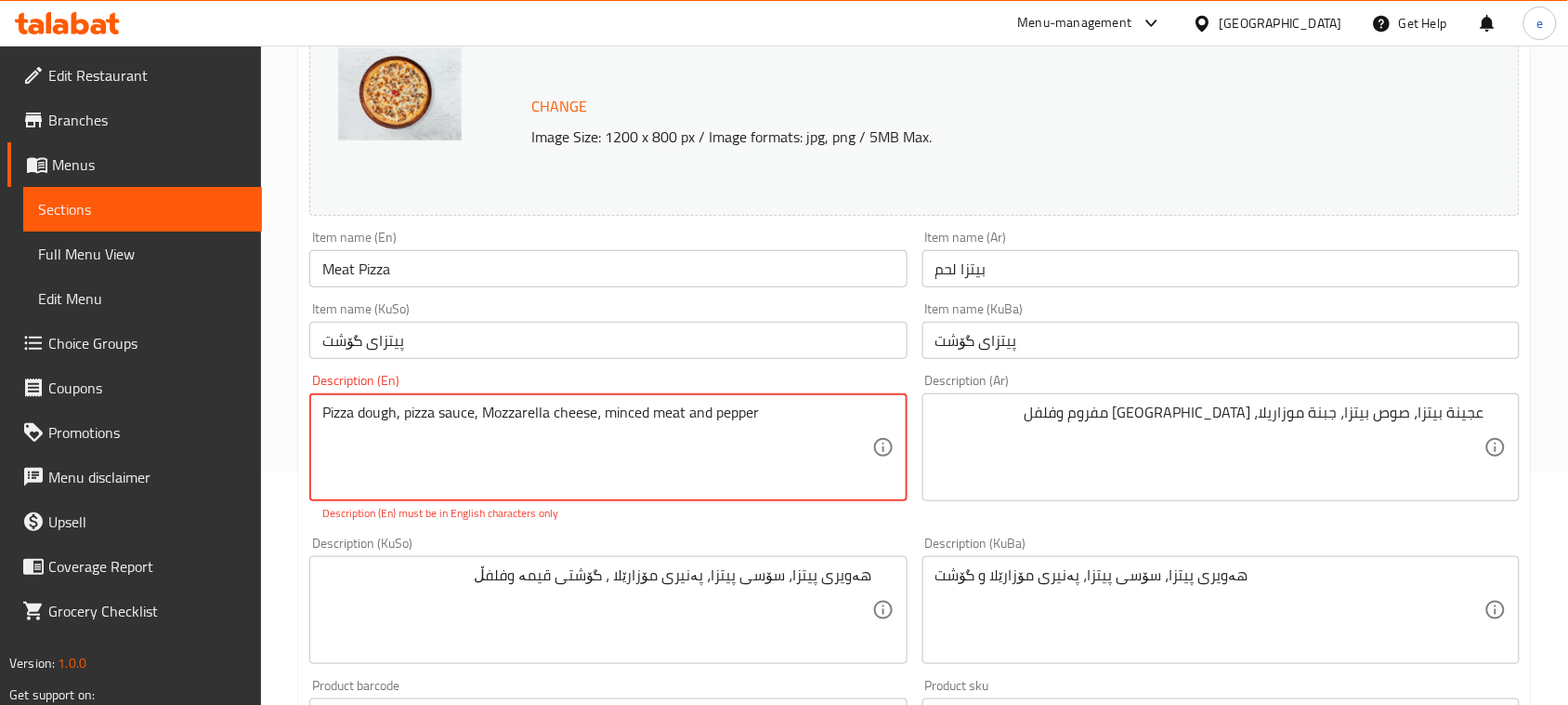
click at [601, 420] on textarea "Pizza dough, pizza sauce, Mozzarella cheese، minced meat and pepper" at bounding box center [597, 448] width 549 height 88
type textarea "Pizza dough, pizza sauce, Mozzarella cheese, minced meat and pepper"
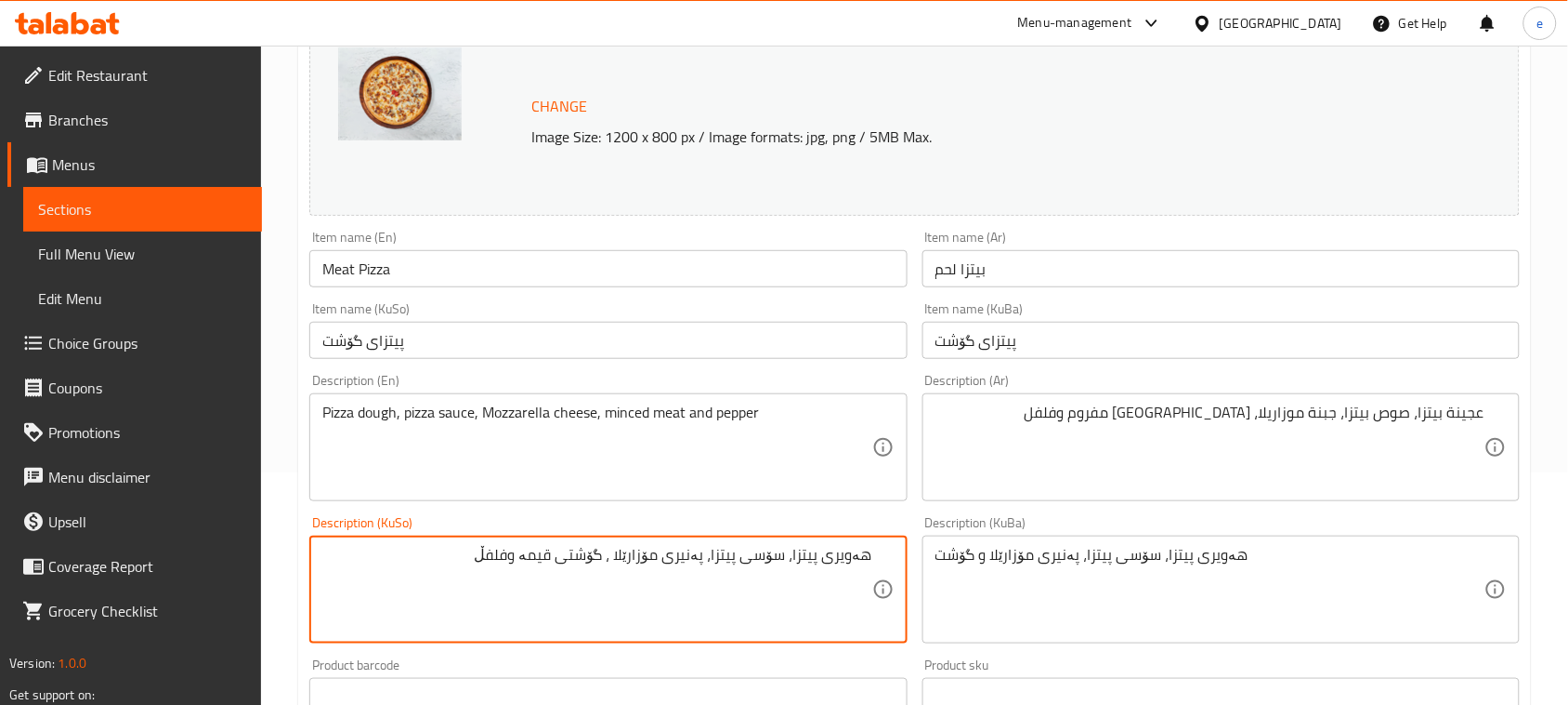
click at [495, 564] on textarea "هەویری پیتزا، سۆسی پیتزا، پەنیری مۆزارێلا ، گۆشتی قیمە وفلفڵ" at bounding box center [597, 590] width 549 height 88
click at [731, 558] on textarea "هەویری پیتزا، سۆسی پیتزا، پەنیری مۆزارێلا ، گۆشتی قیمە وفلفڵ" at bounding box center [597, 590] width 549 height 88
click at [672, 547] on textarea "هەویری پیتزا، سۆسی پیتزا، پەنیری مۆزارێلا ، گۆشتی قیمەکراو و بیبەر" at bounding box center [597, 590] width 549 height 88
click at [672, 550] on textarea "هەویری پیتزا، سۆسی پیتزا، پەنیری مۆزارێلا ، گۆشتی قیمەکراو و بیبەر" at bounding box center [597, 590] width 549 height 88
click at [672, 551] on textarea "هەویری پیتزا، سۆسی پیتزا، پەنیری مۆزارێلا ، گۆشتی قیمەکراو و بیبەر" at bounding box center [597, 590] width 549 height 88
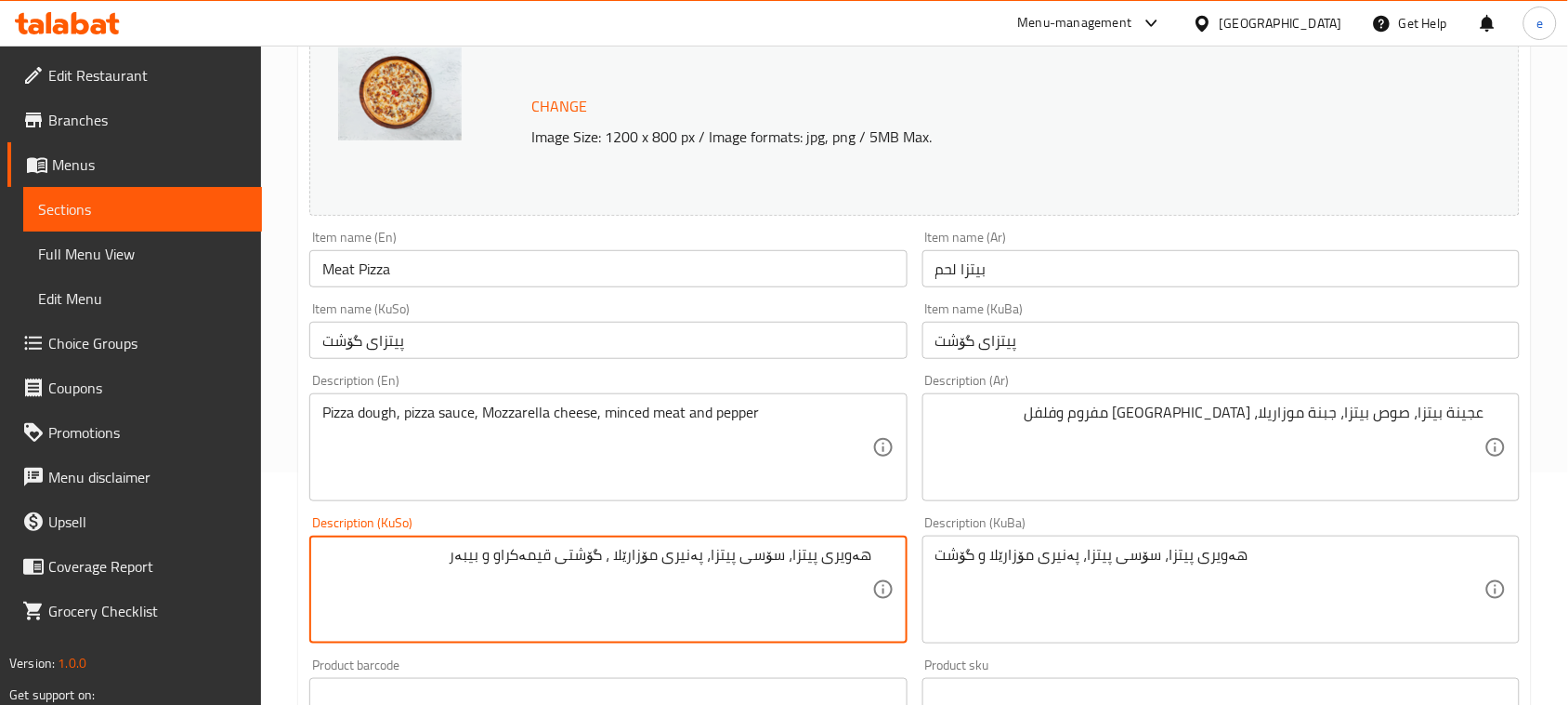
click at [672, 551] on textarea "هەویری پیتزا، سۆسی پیتزا، پەنیری مۆزارێلا ، گۆشتی قیمەکراو و بیبەر" at bounding box center [597, 590] width 549 height 88
type textarea "هەویری پیتزا، سۆسی پیتزا، پەنیری مۆزارێلا ، گۆشتی قیمەکراو و بیبەر"
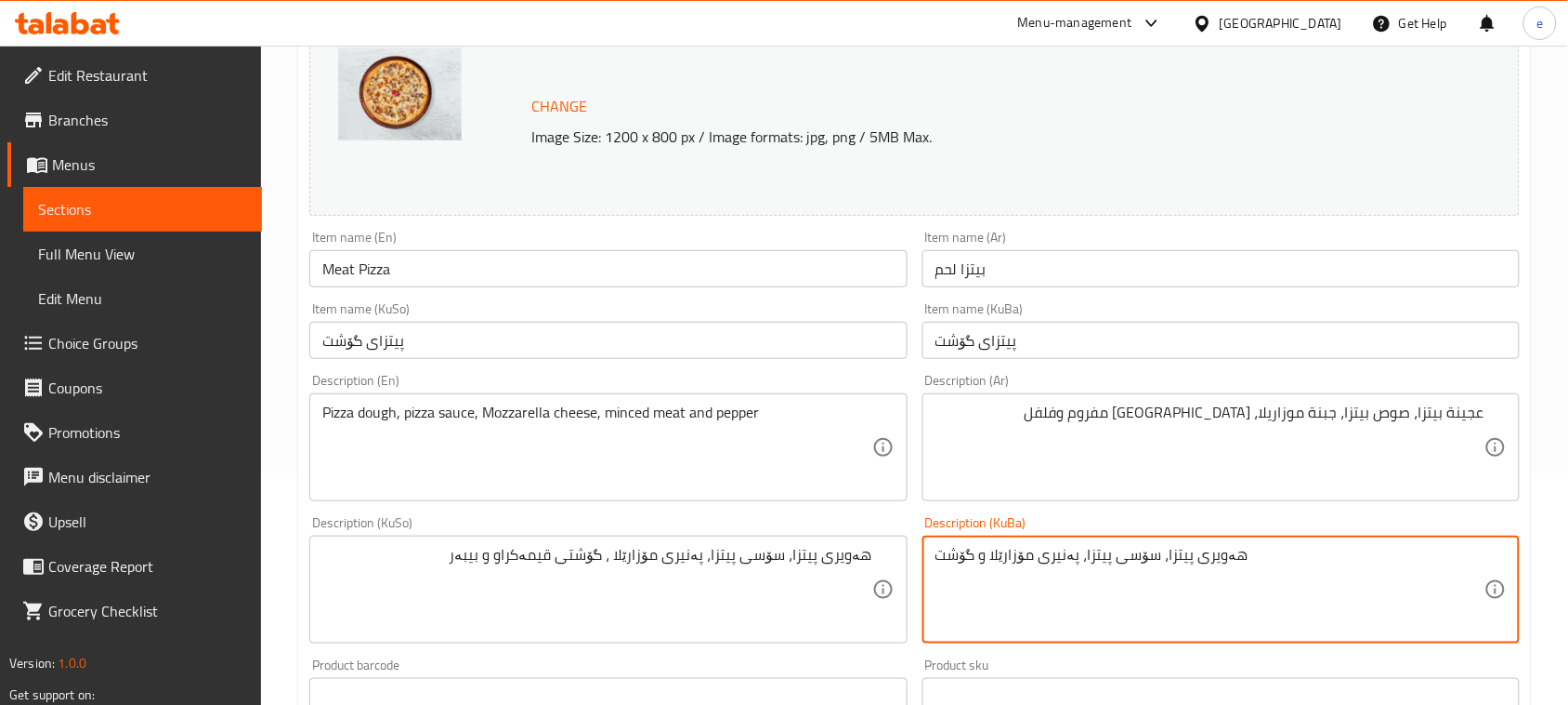
click at [1071, 577] on textarea "هەویری پیتزا، سۆسی پیتزا، پەنیری مۆزارێلا و گۆشت" at bounding box center [1211, 590] width 549 height 88
paste textarea "، گۆشتی قیمەکراو و بیبەر"
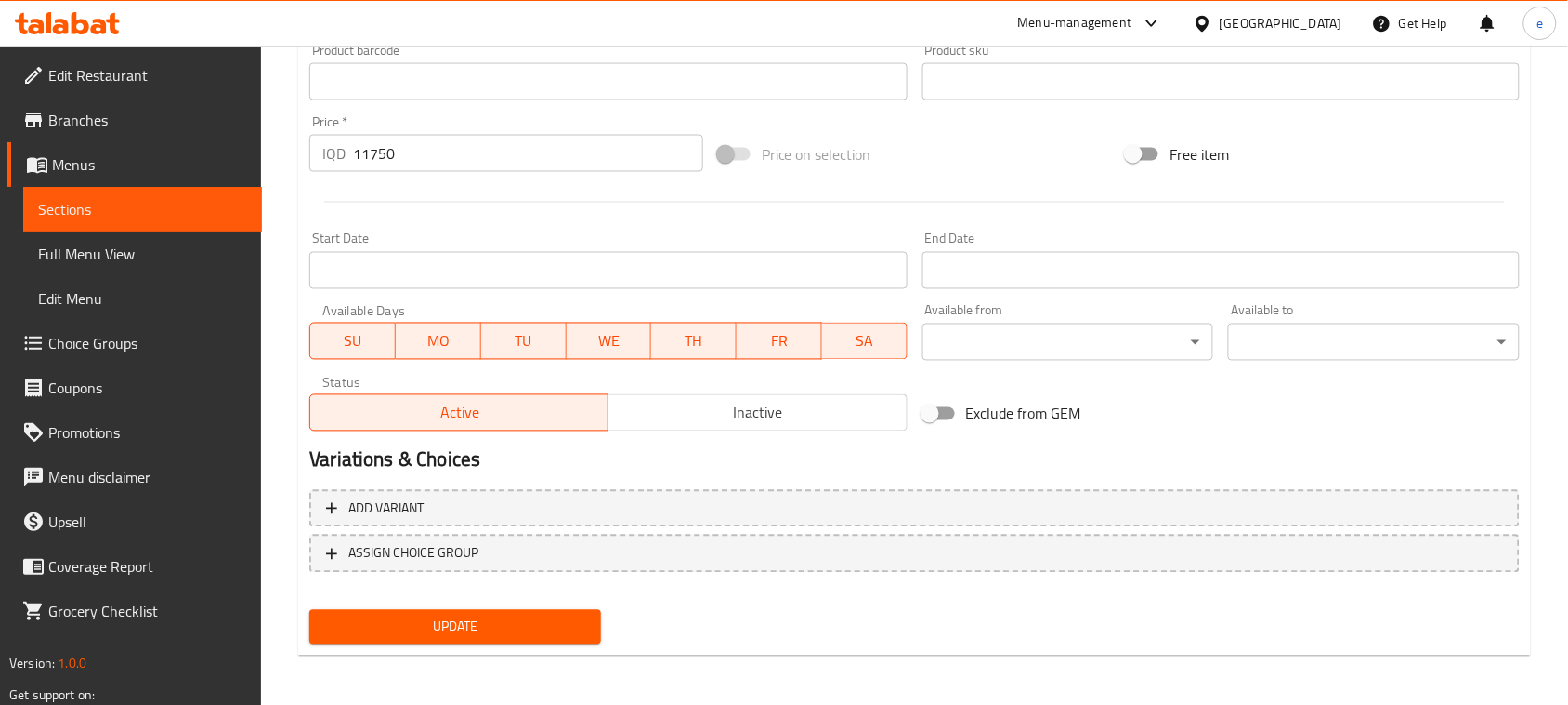
type textarea "هەویری پیتزا، سۆسی پیتزا، پەنیری مۆزارێلا ، گۆشتی قیمەکراو و بیبەر"
click at [521, 619] on span "Update" at bounding box center [455, 627] width 262 height 24
